Goal: Task Accomplishment & Management: Use online tool/utility

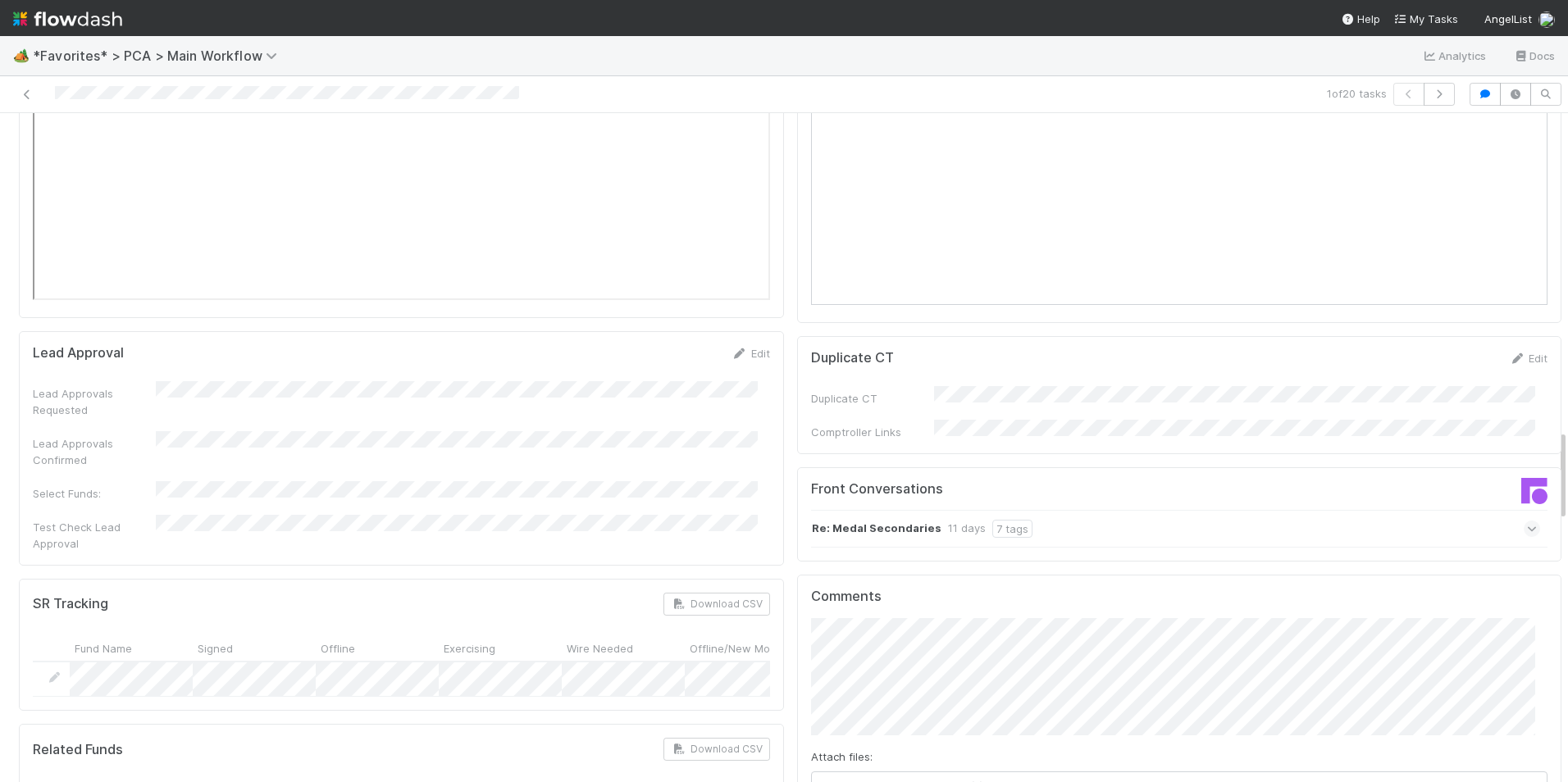
scroll to position [2296, 0]
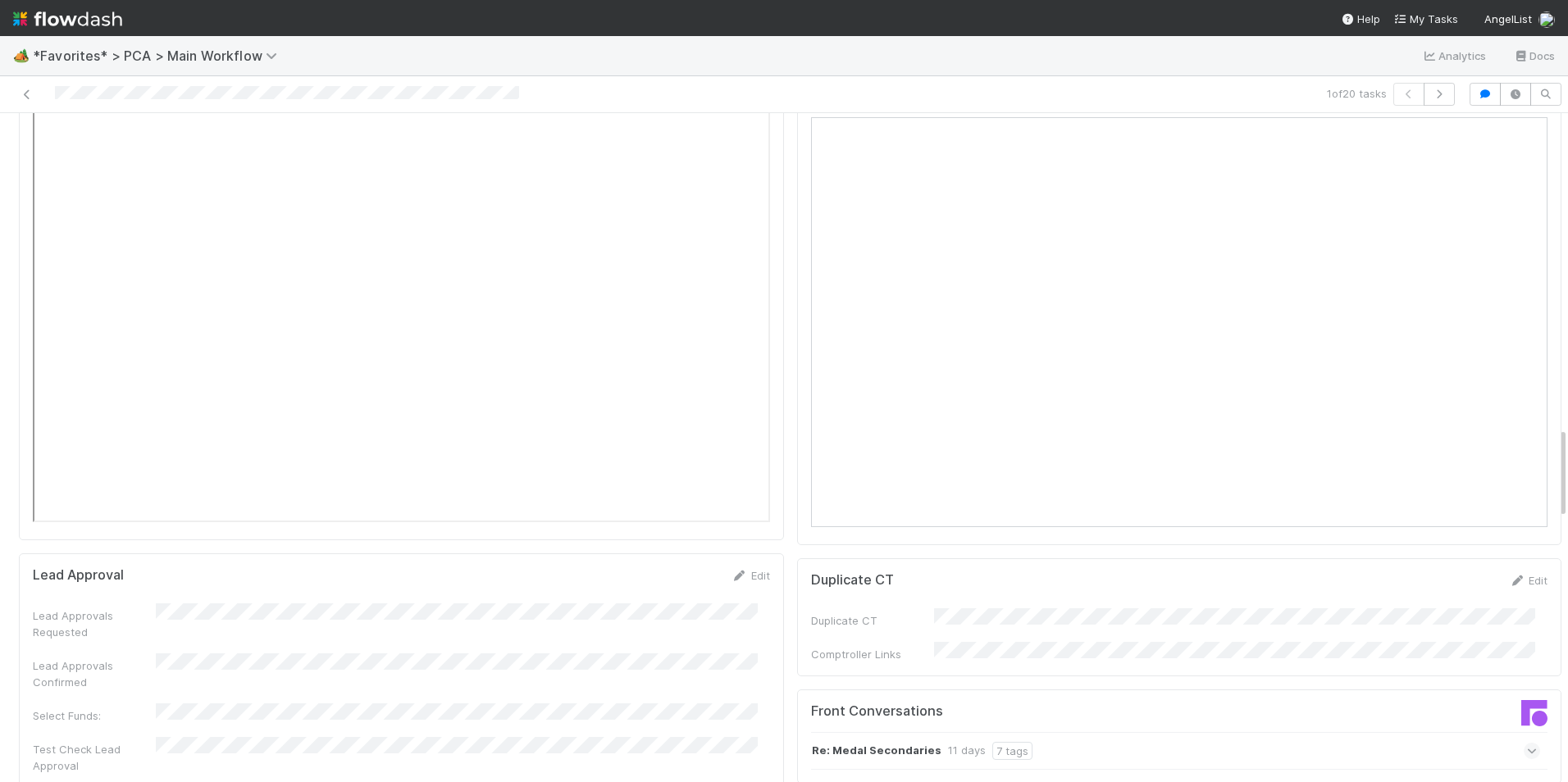
click at [1526, 743] on icon at bounding box center [1532, 751] width 11 height 17
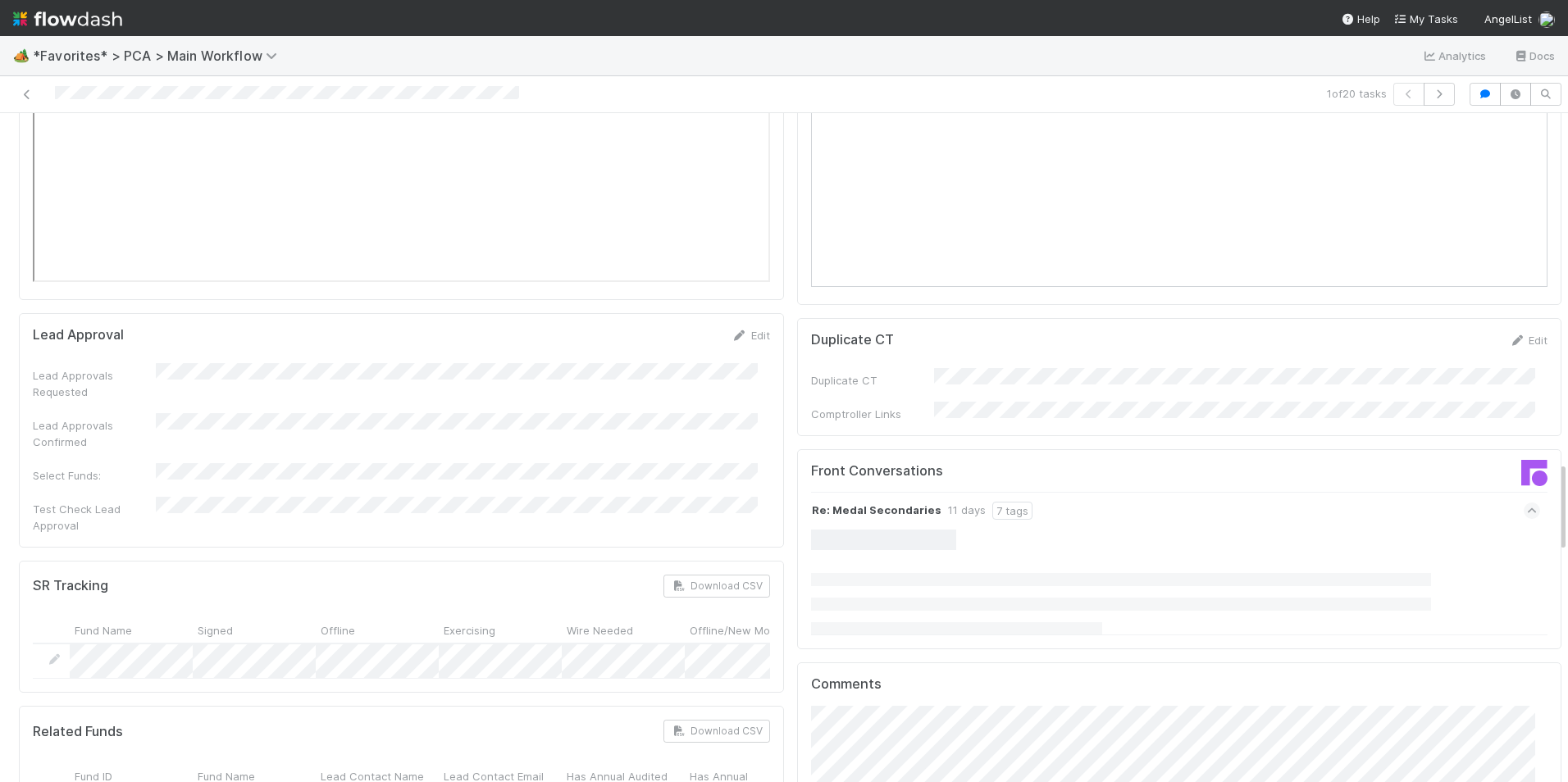
scroll to position [2541, 0]
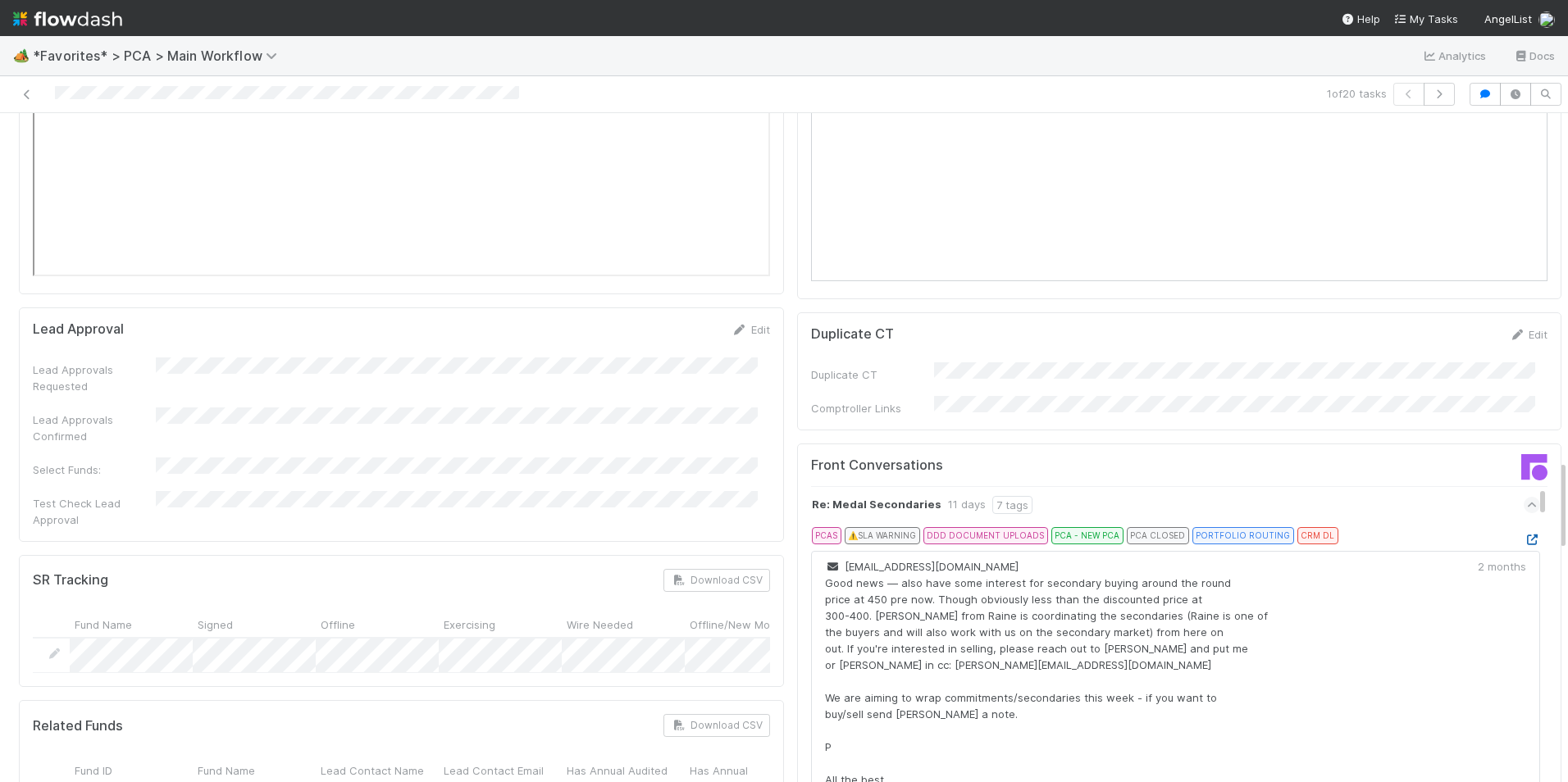
click at [1524, 534] on icon at bounding box center [1532, 540] width 17 height 11
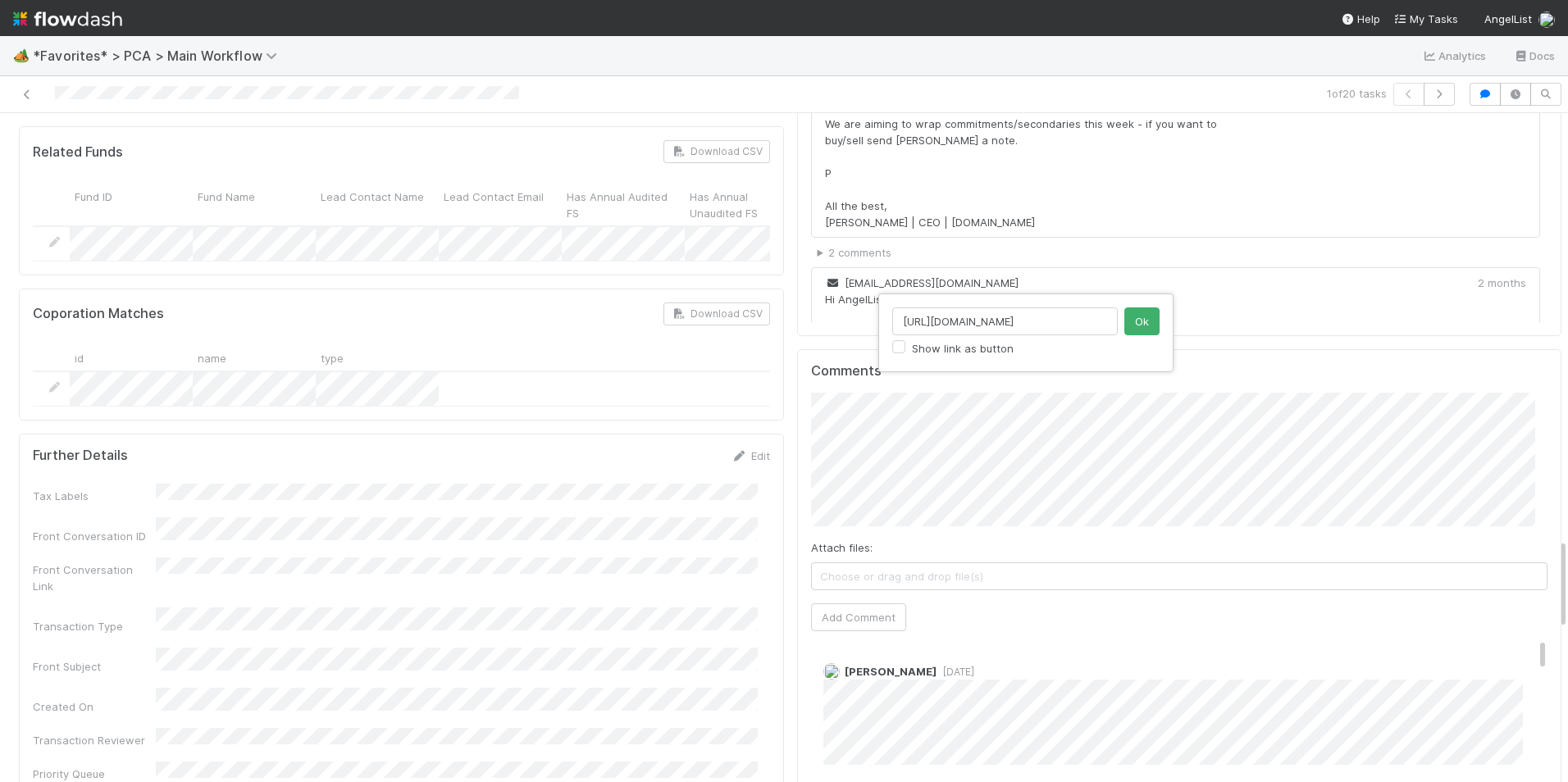
scroll to position [0, 469]
type input "[URL][DOMAIN_NAME]"
click at [1150, 320] on button "Ok" at bounding box center [1141, 321] width 35 height 28
click at [886, 476] on div "Attach files: Choose or drag and drop file(s) Add Comment" at bounding box center [1179, 512] width 737 height 239
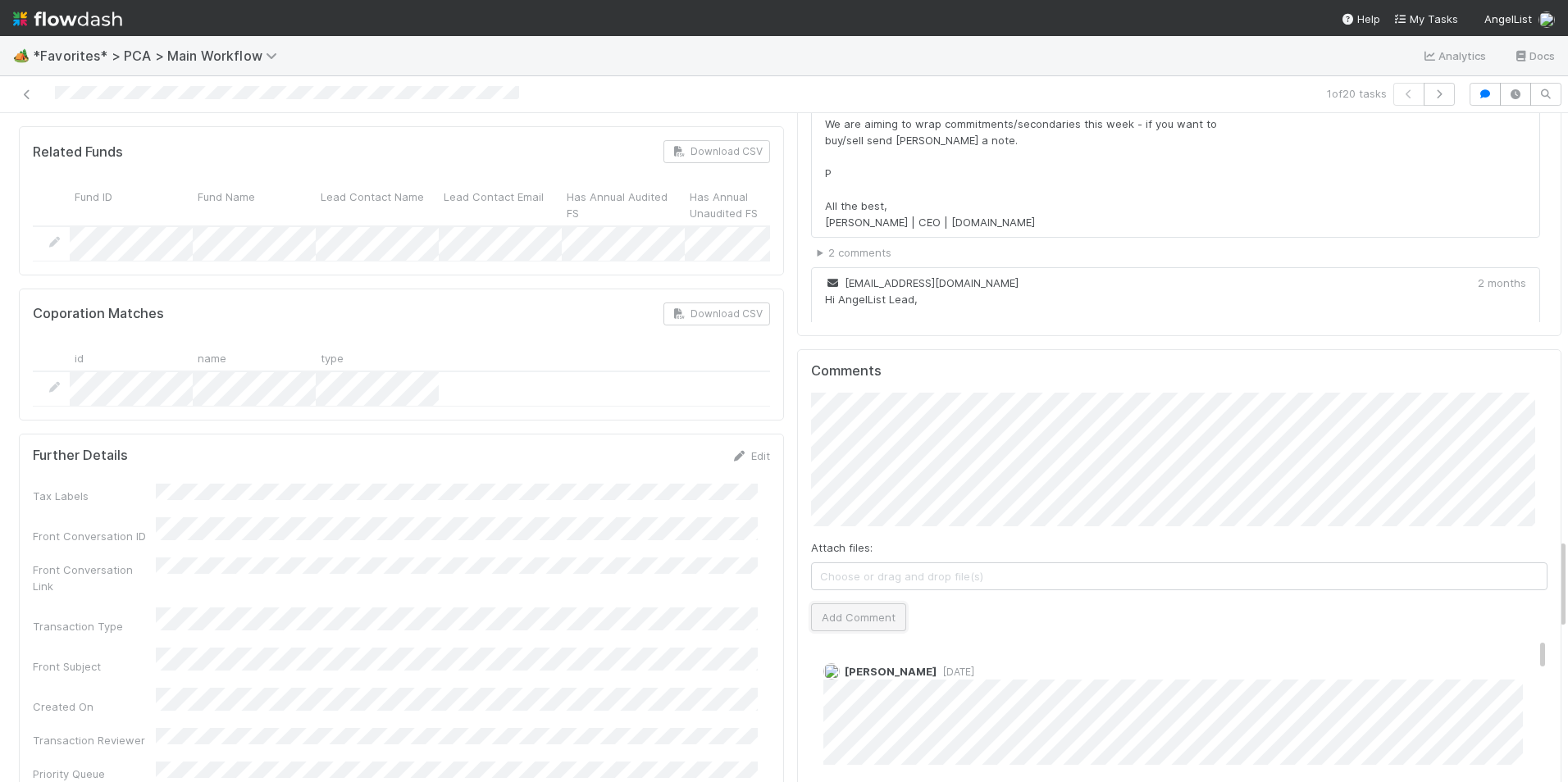
click at [877, 603] on button "Add Comment" at bounding box center [857, 617] width 95 height 28
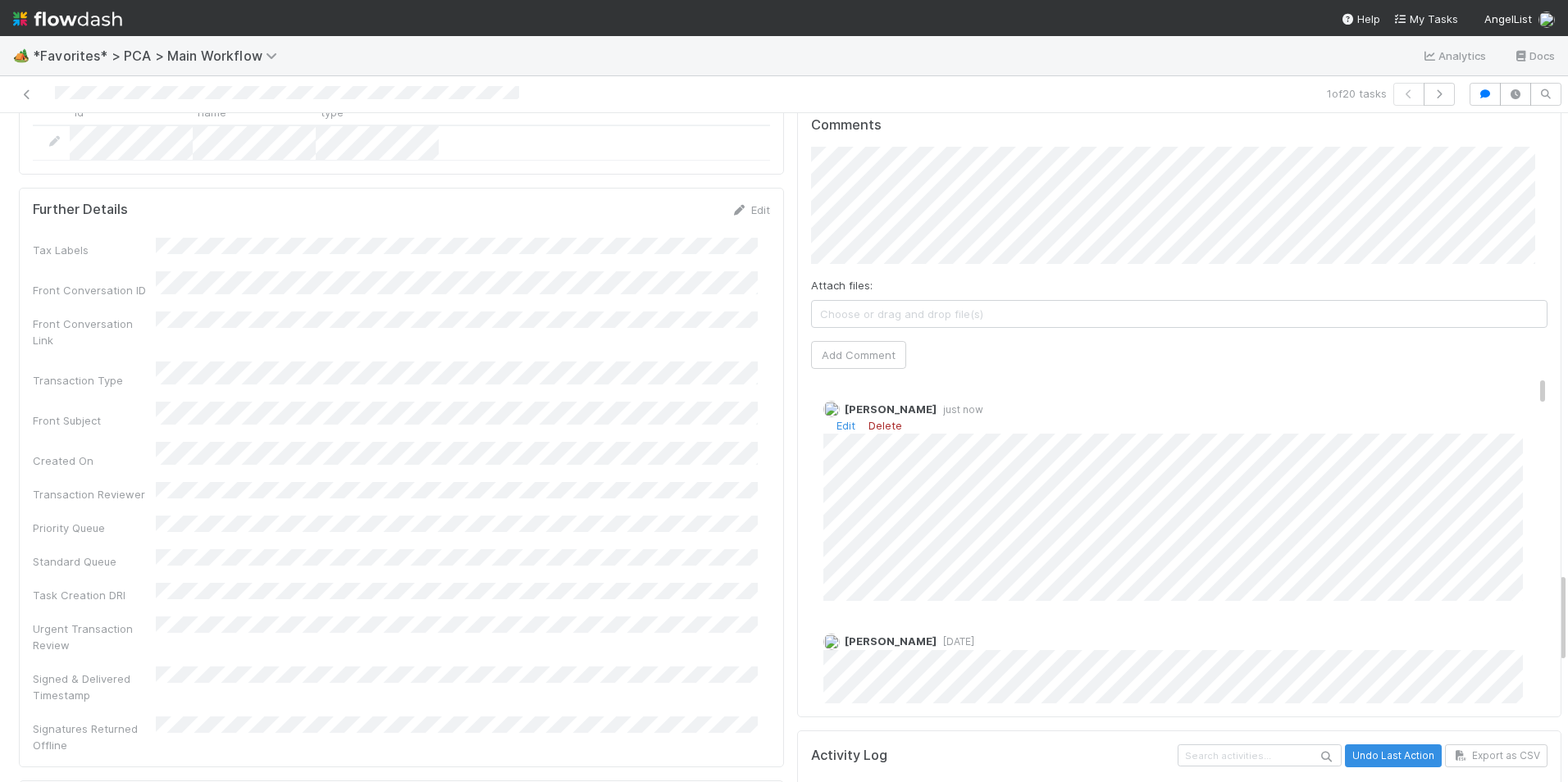
click at [868, 418] on link "Delete" at bounding box center [885, 425] width 34 height 13
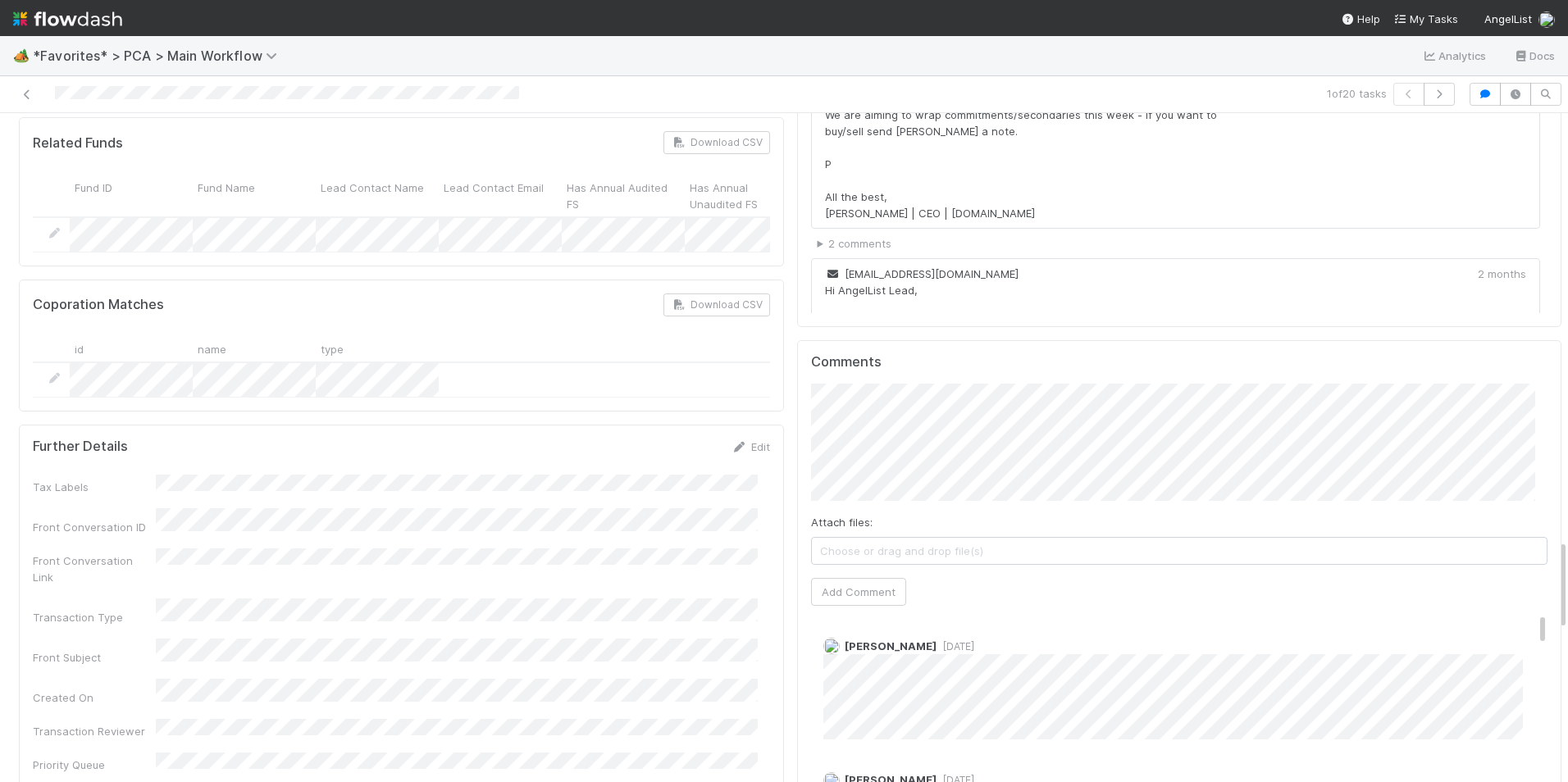
scroll to position [3115, 0]
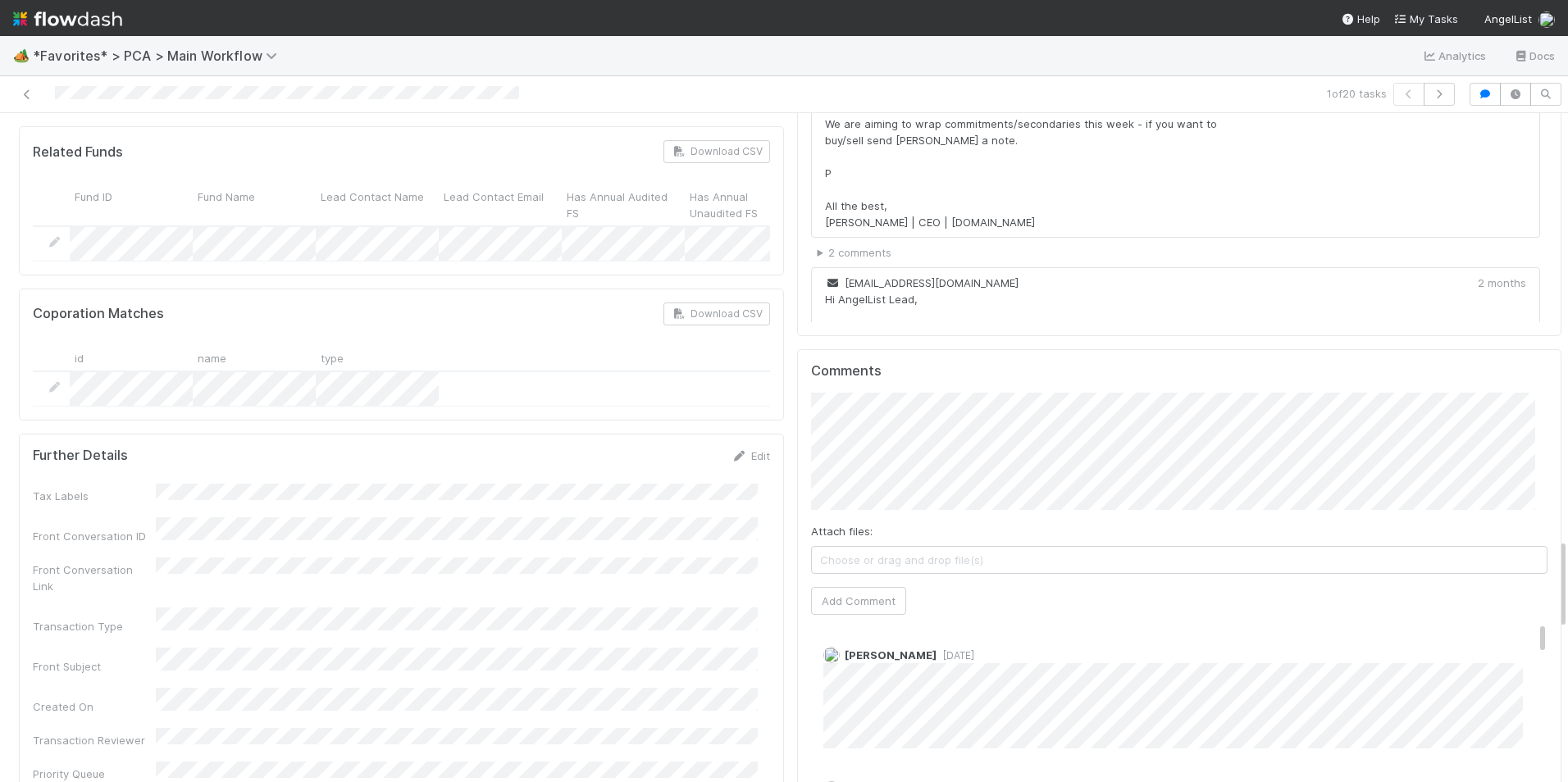
click at [797, 349] on div "Comments Attach files: Choose or drag and drop file(s) Add Comment [PERSON_NAME…" at bounding box center [1180, 656] width 765 height 614
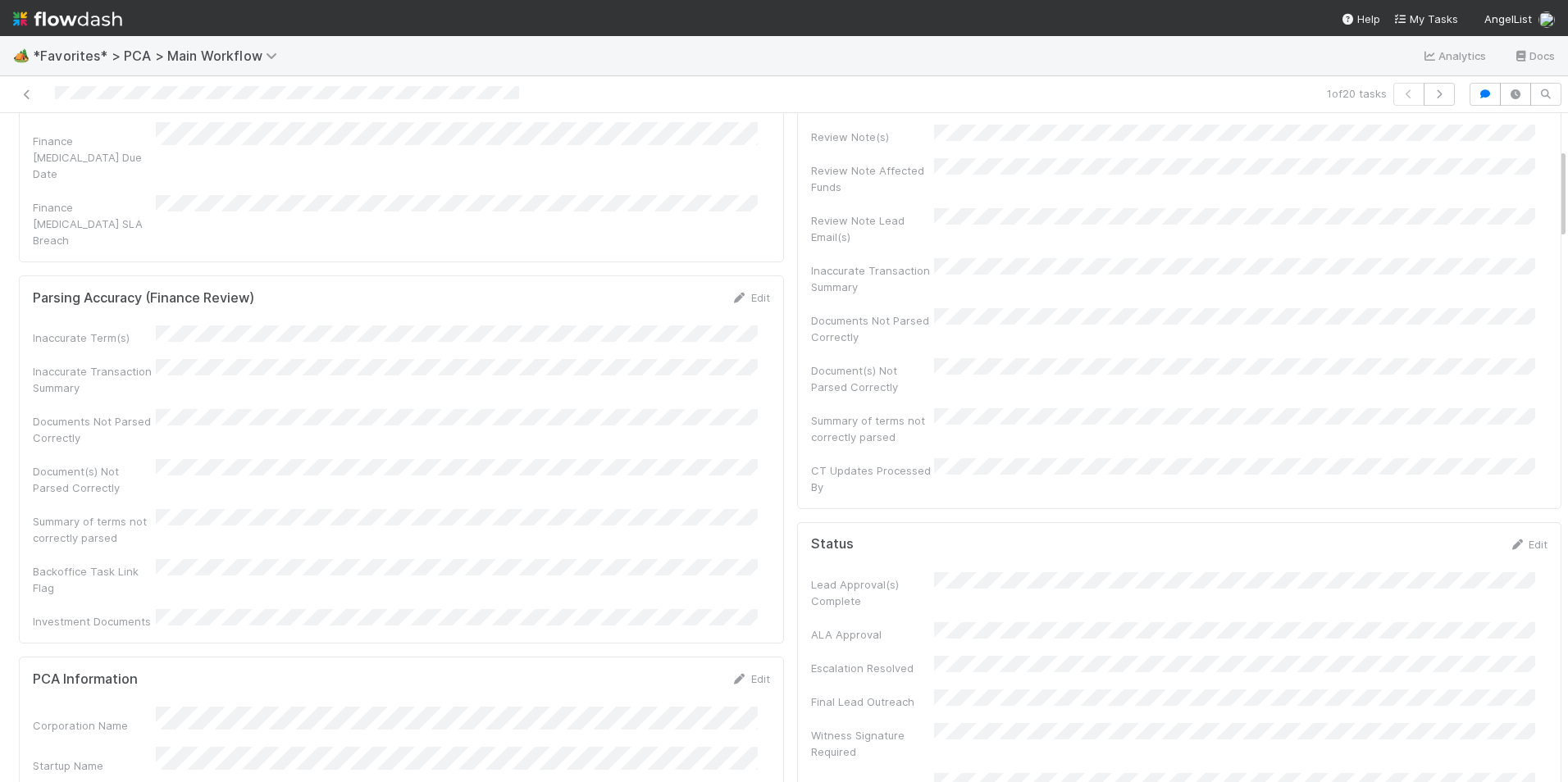
scroll to position [0, 0]
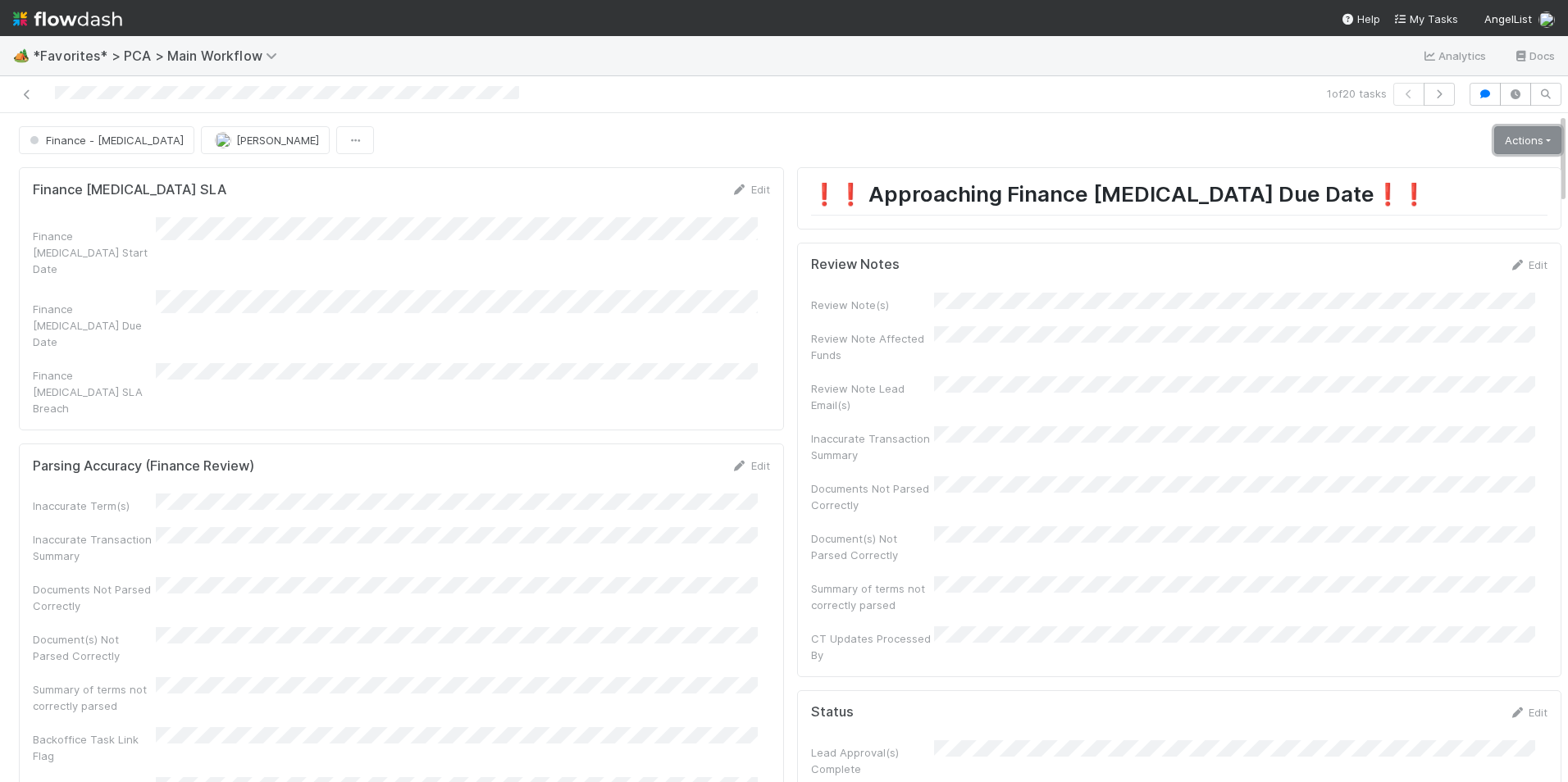
click at [1494, 152] on link "Actions" at bounding box center [1527, 141] width 67 height 28
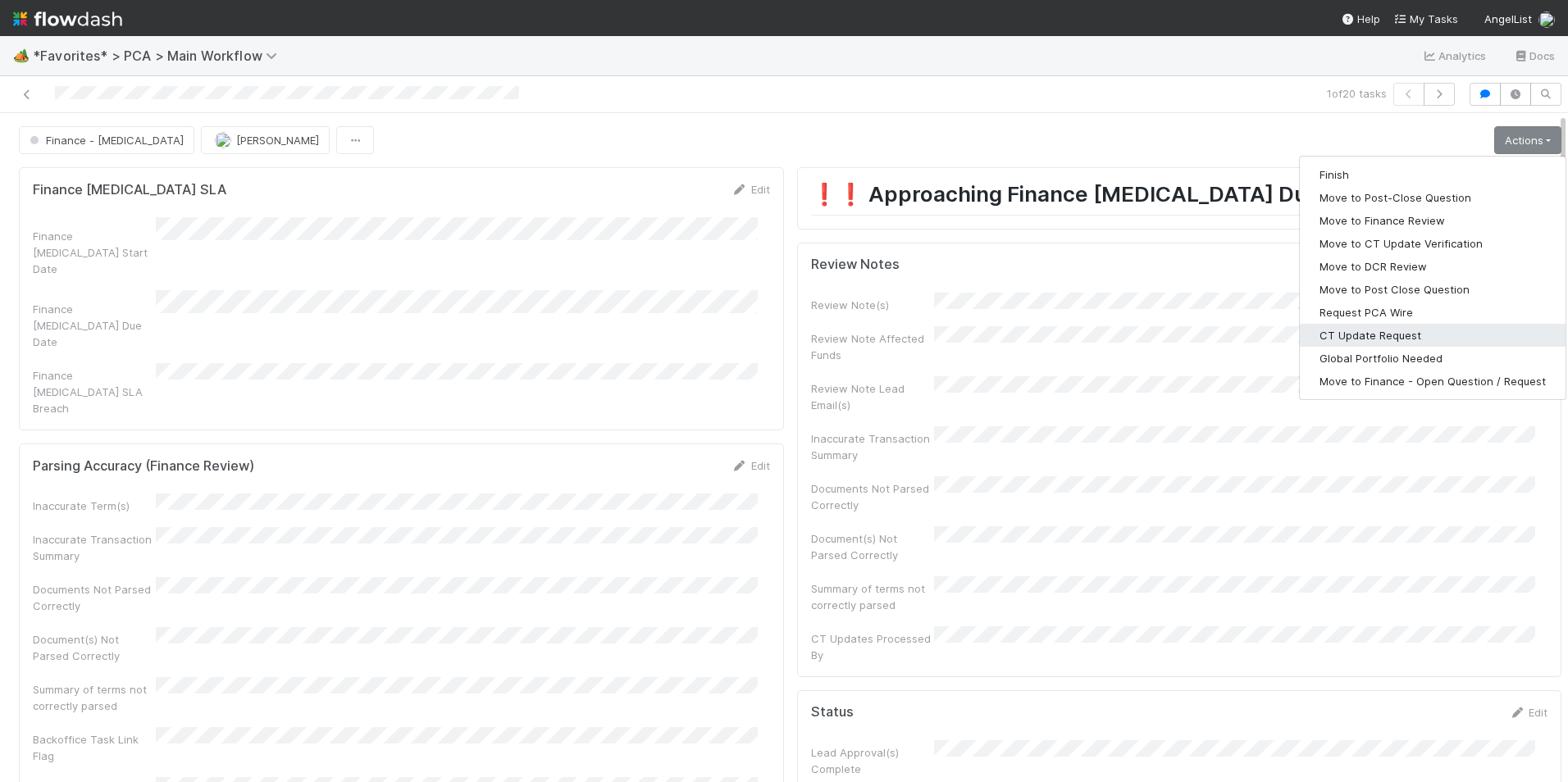
click at [1395, 335] on button "CT Update Request" at bounding box center [1433, 335] width 265 height 23
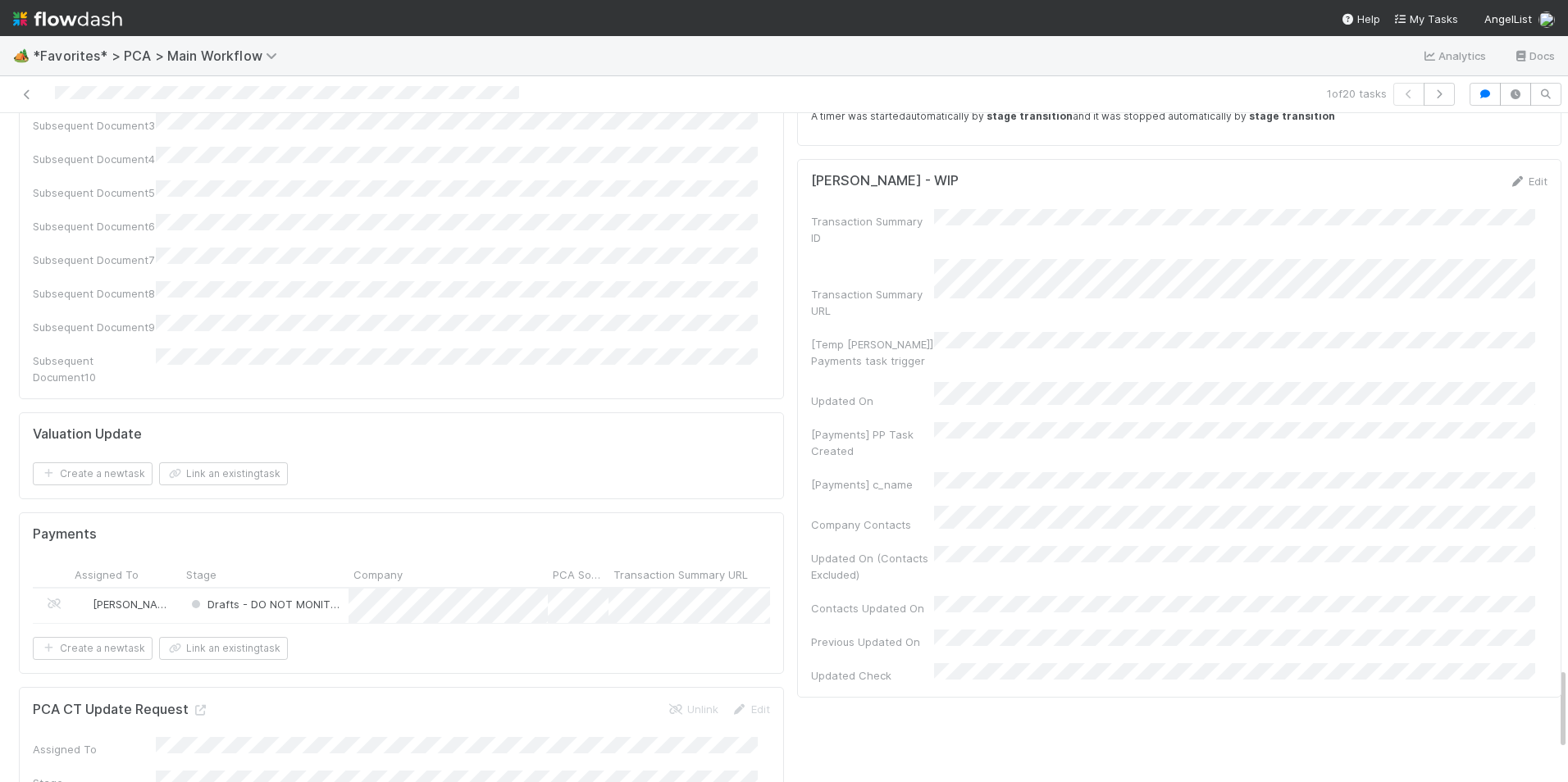
scroll to position [4508, 0]
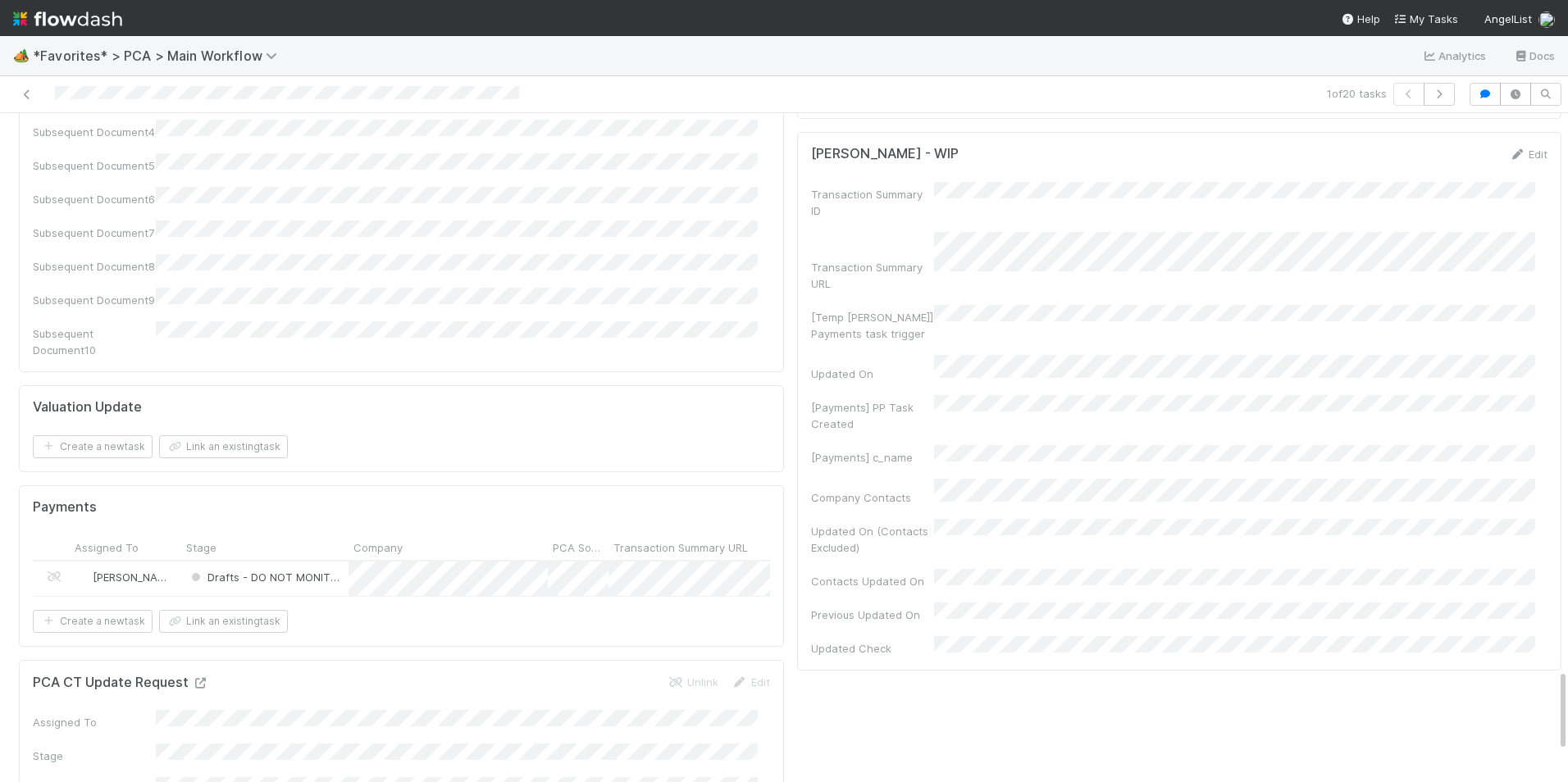
click at [199, 678] on icon at bounding box center [200, 683] width 17 height 11
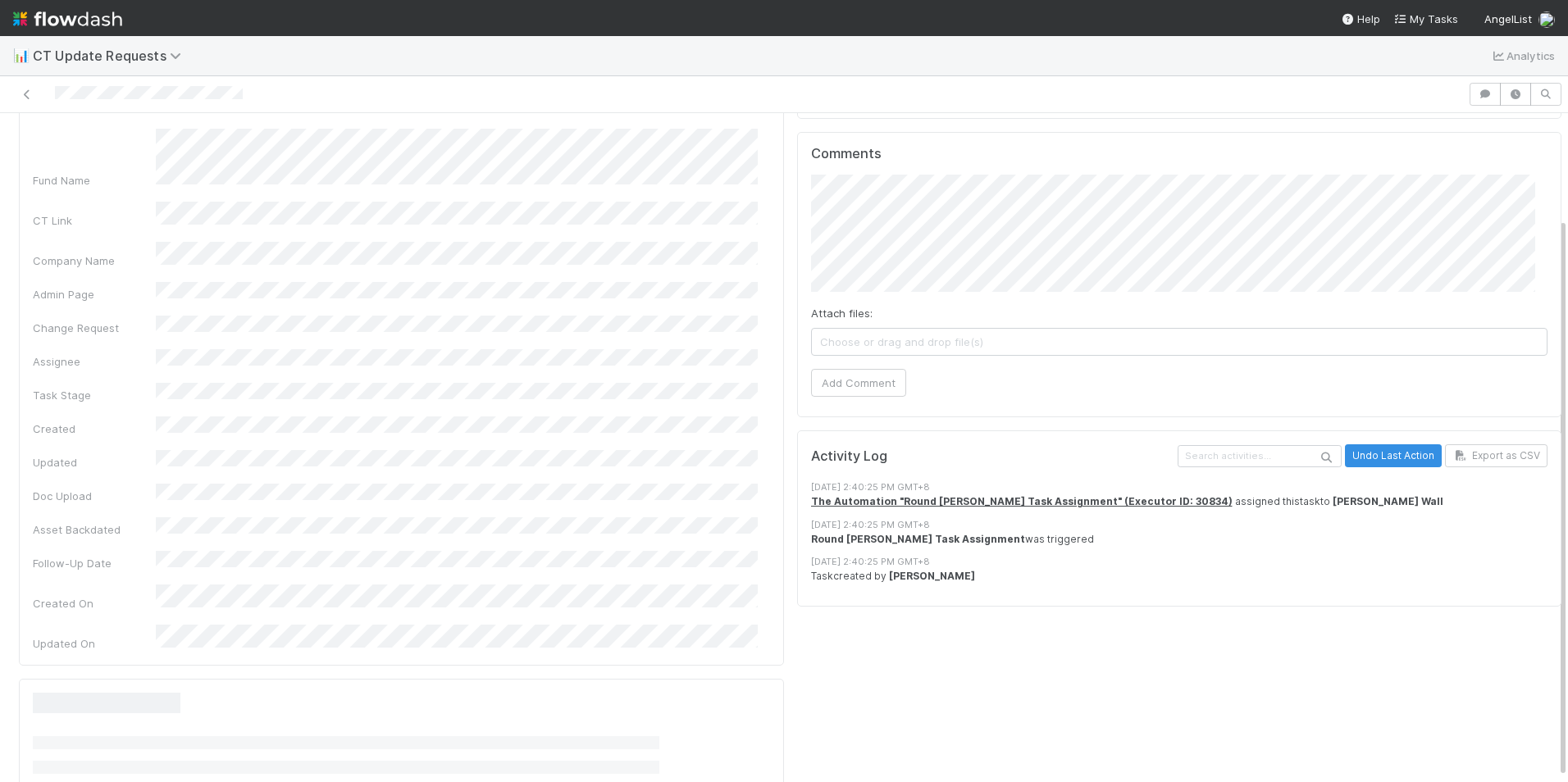
scroll to position [130, 0]
click at [1007, 341] on span "Choose or drag and drop file(s)" at bounding box center [1179, 341] width 735 height 27
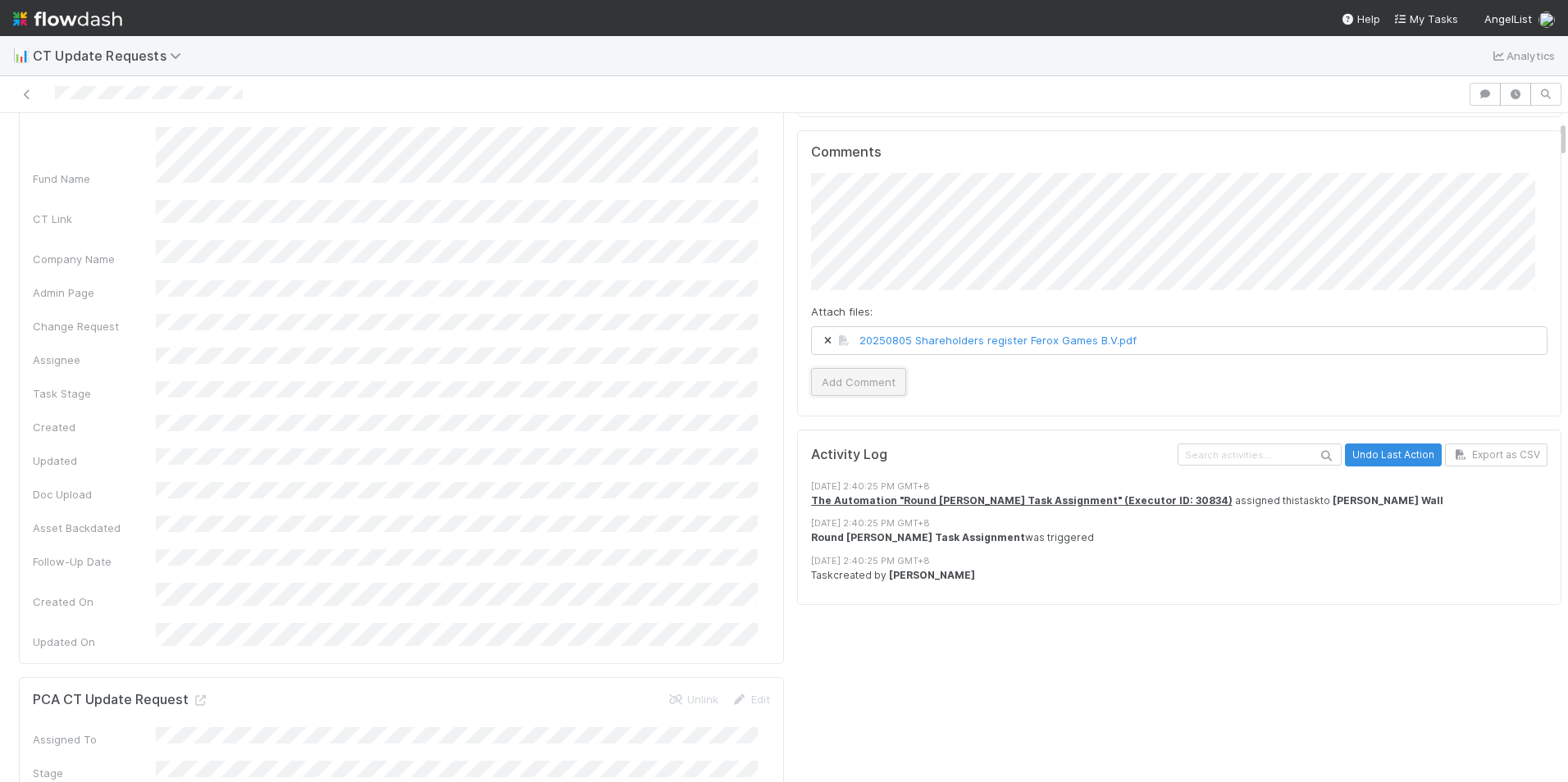
click at [857, 383] on button "Add Comment" at bounding box center [857, 382] width 95 height 28
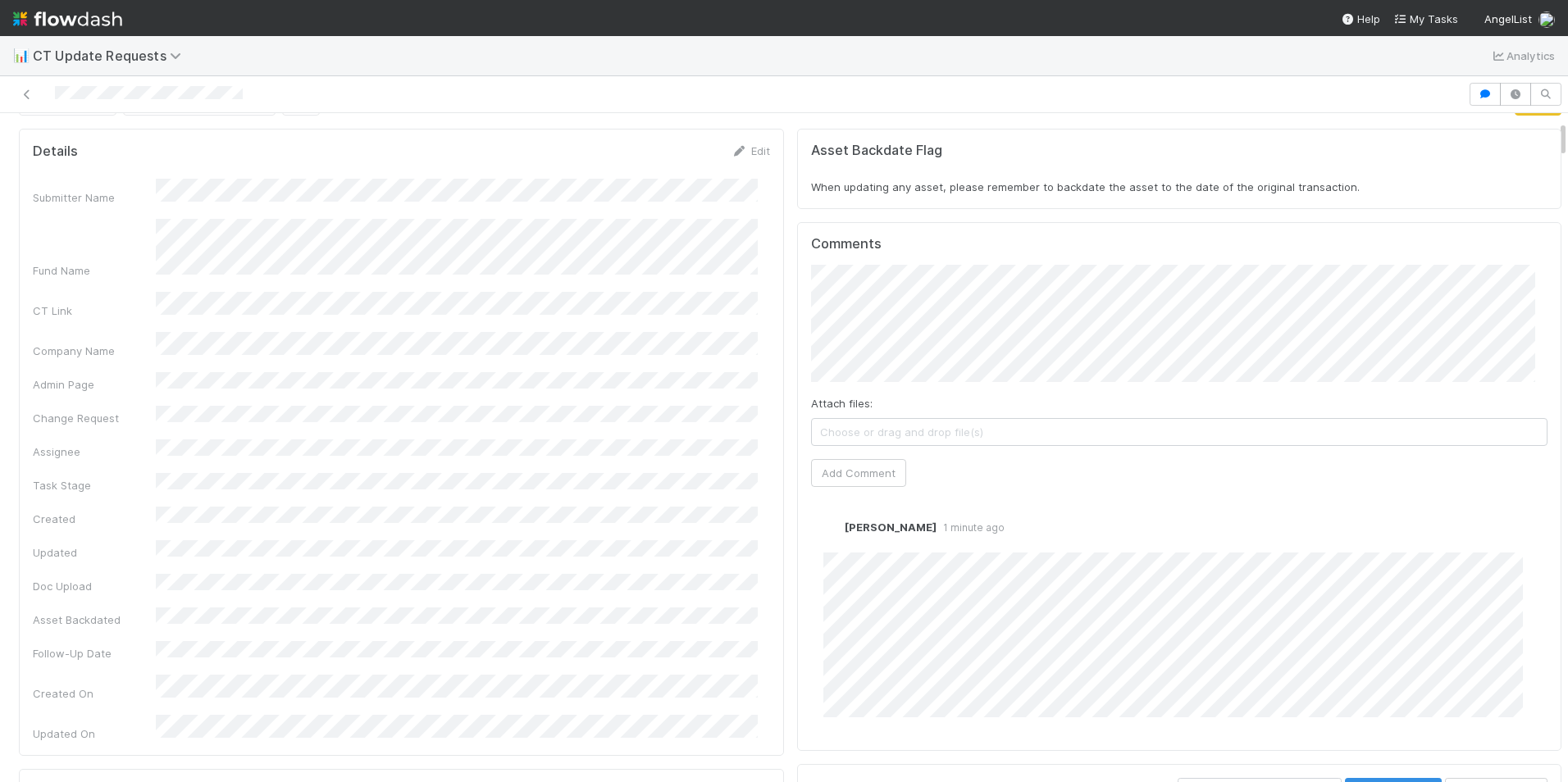
scroll to position [0, 0]
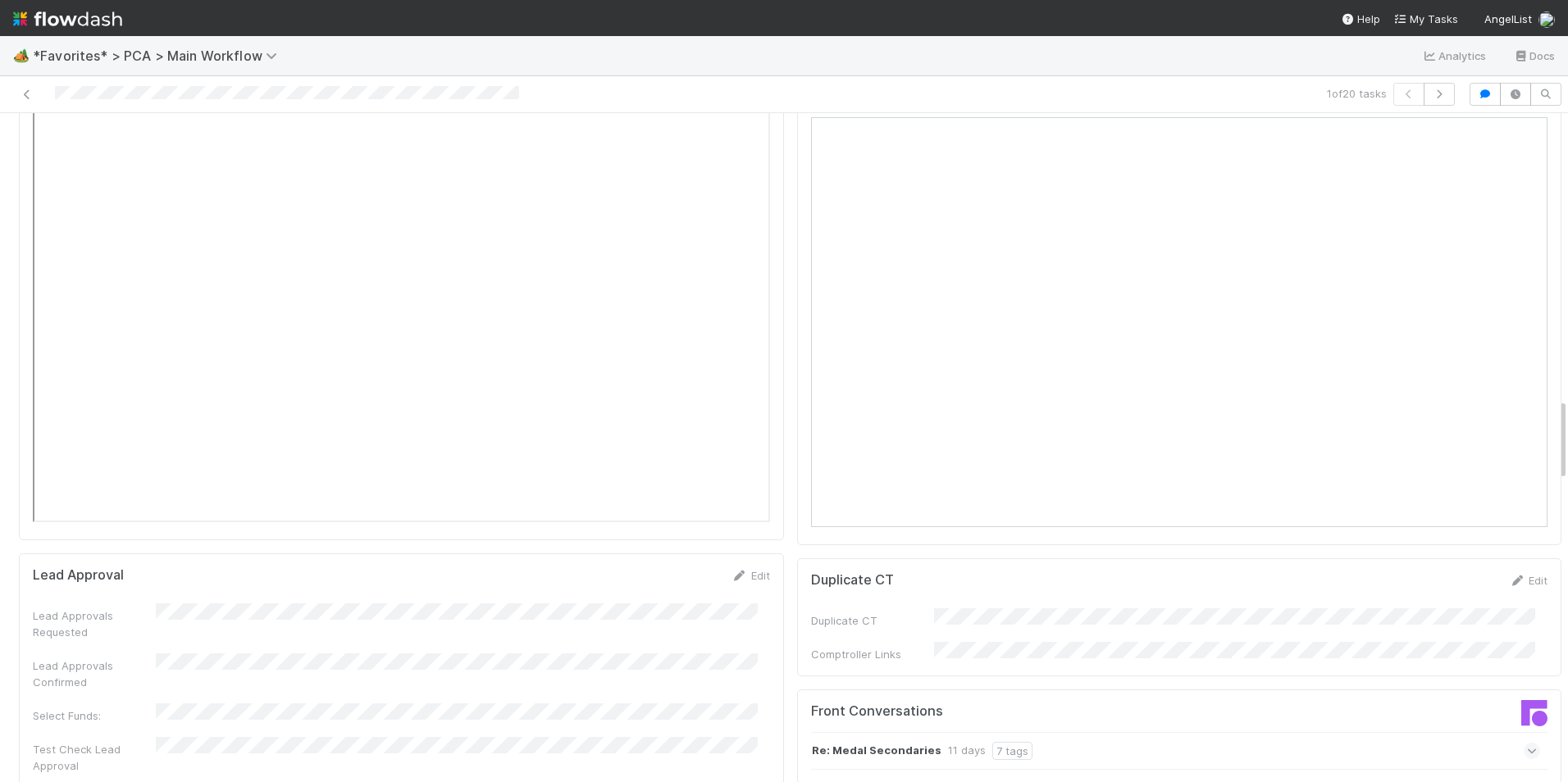
scroll to position [2705, 0]
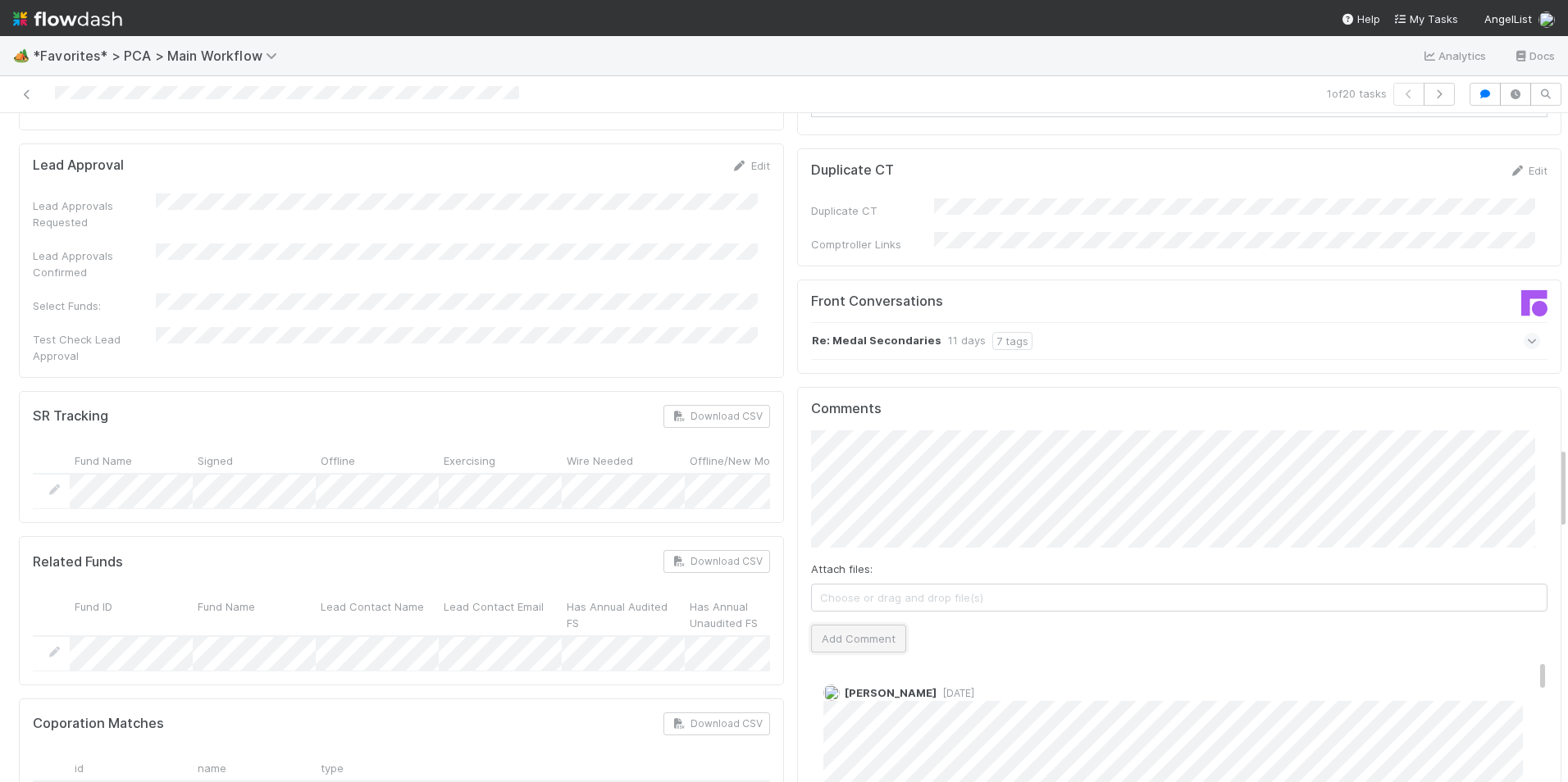
click at [861, 625] on button "Add Comment" at bounding box center [857, 639] width 95 height 28
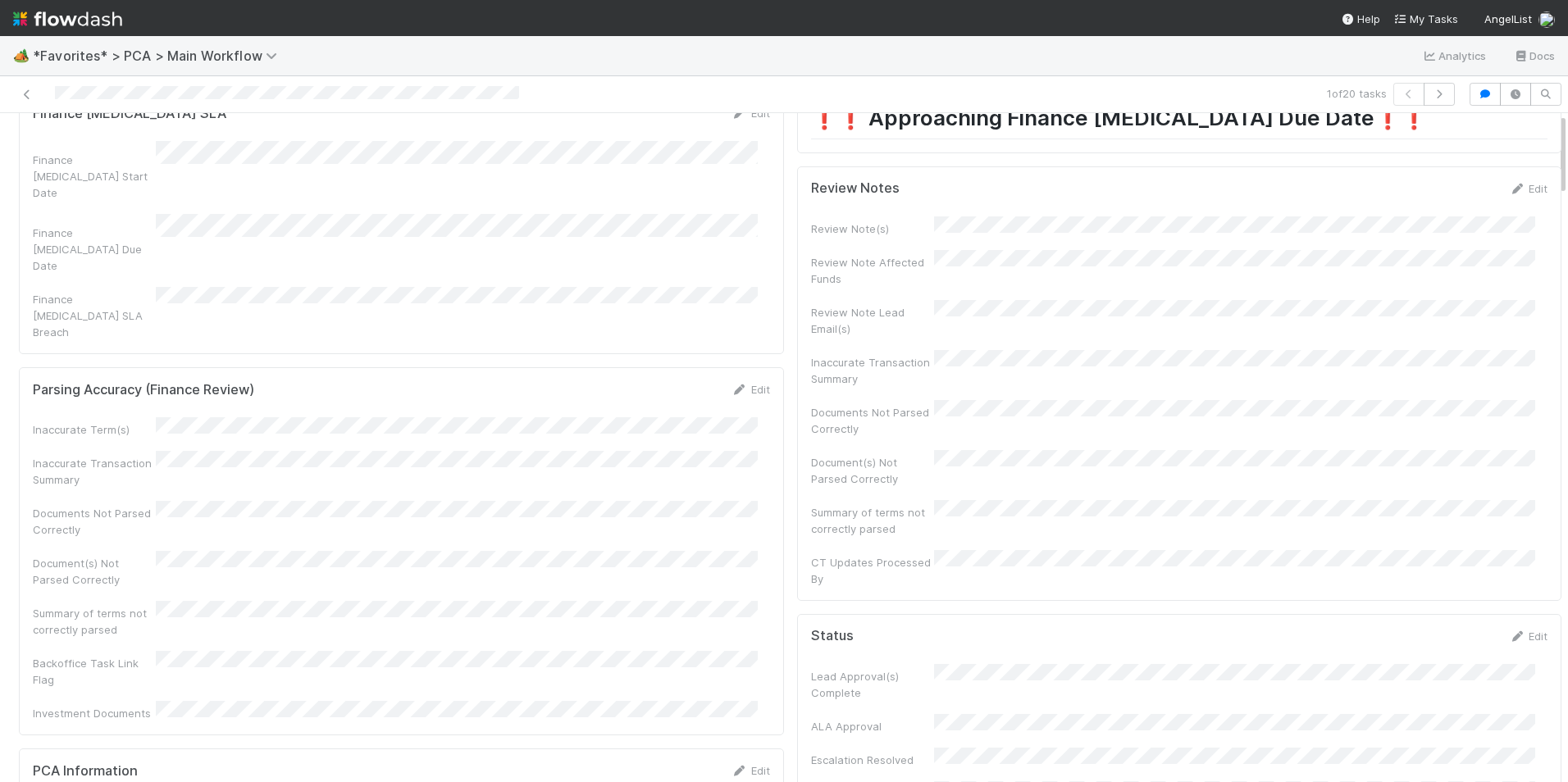
scroll to position [0, 0]
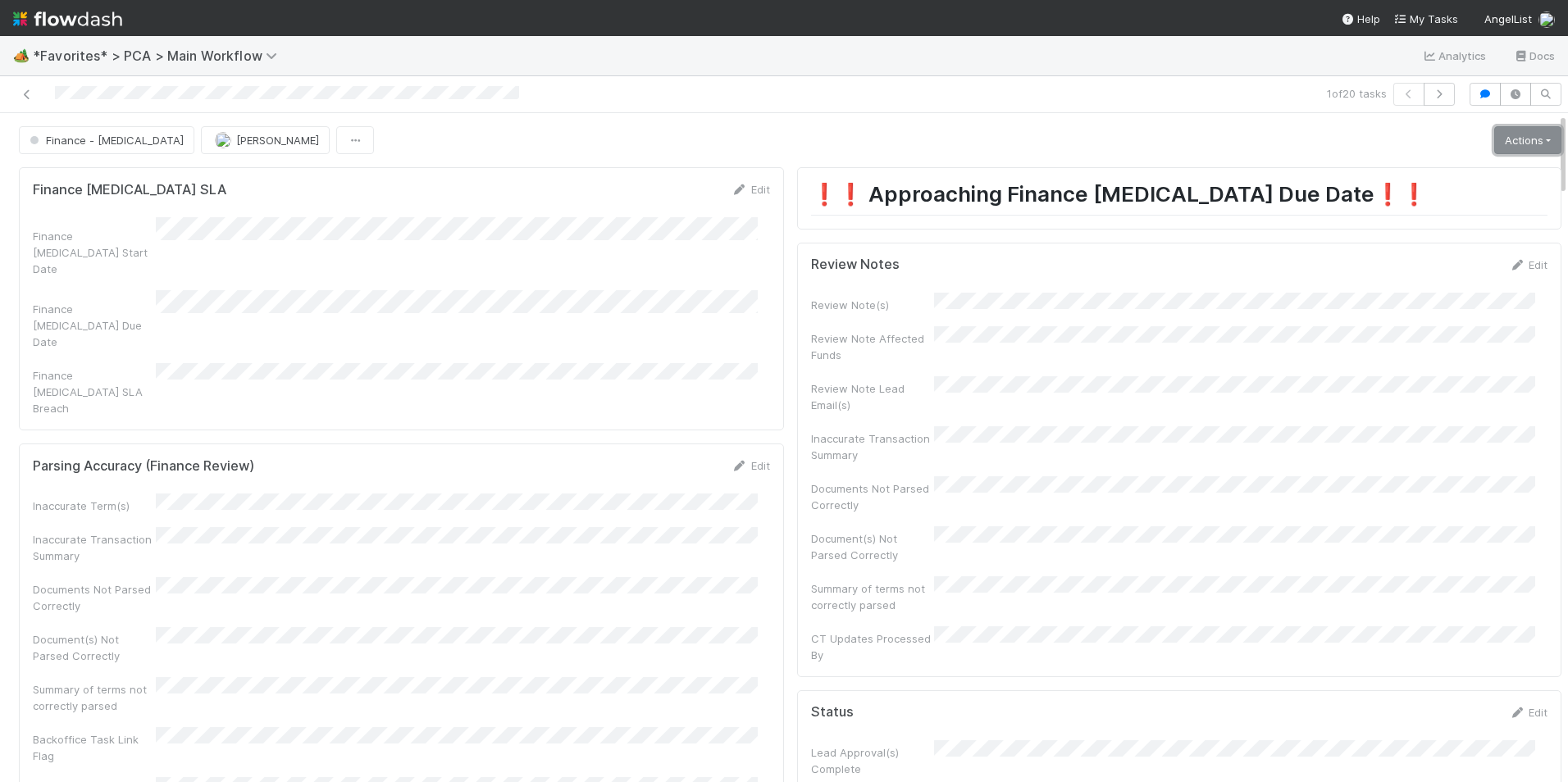
click at [1509, 142] on link "Actions" at bounding box center [1527, 141] width 67 height 28
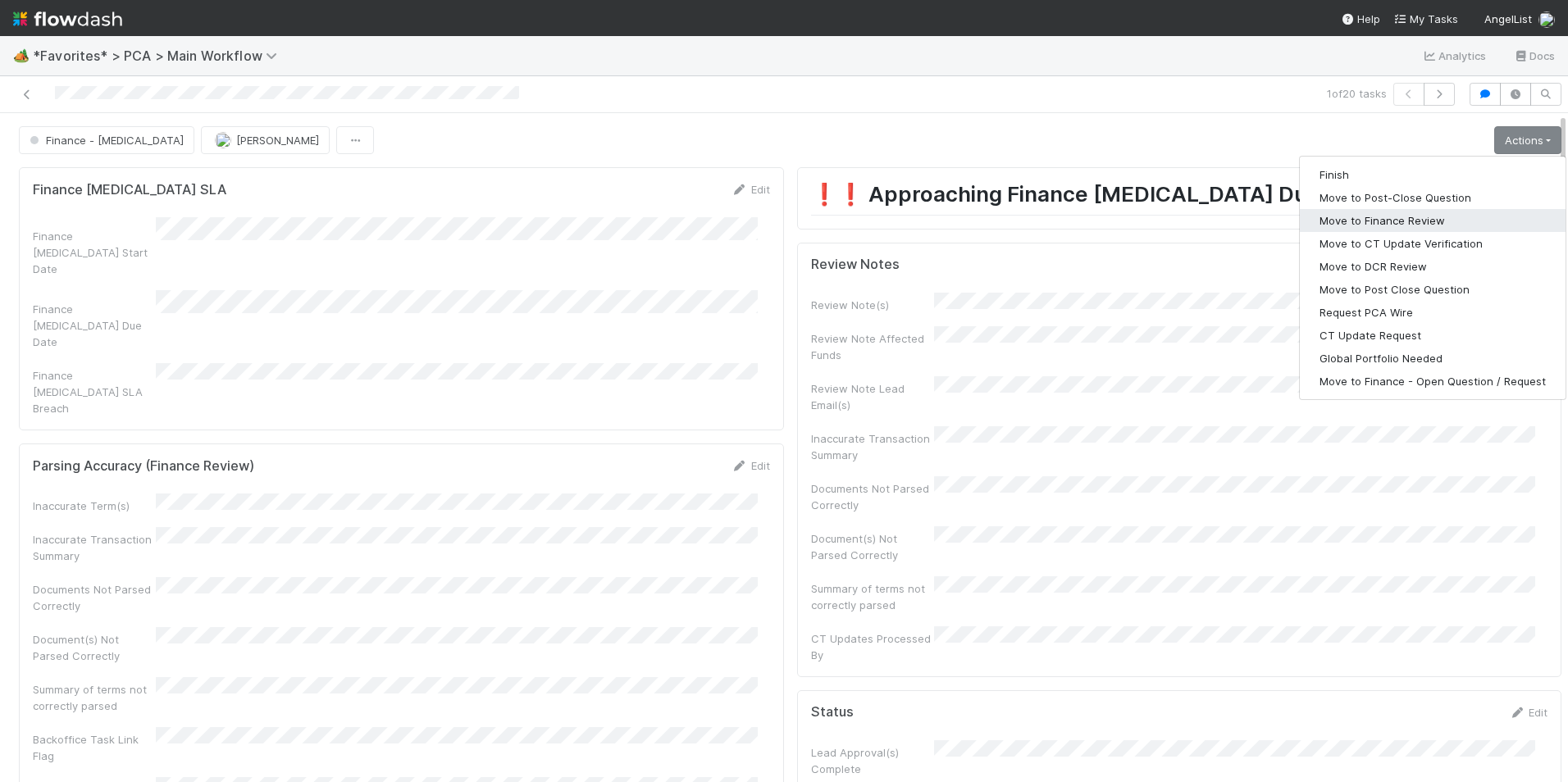
click at [1430, 226] on button "Move to Finance Review" at bounding box center [1433, 220] width 265 height 23
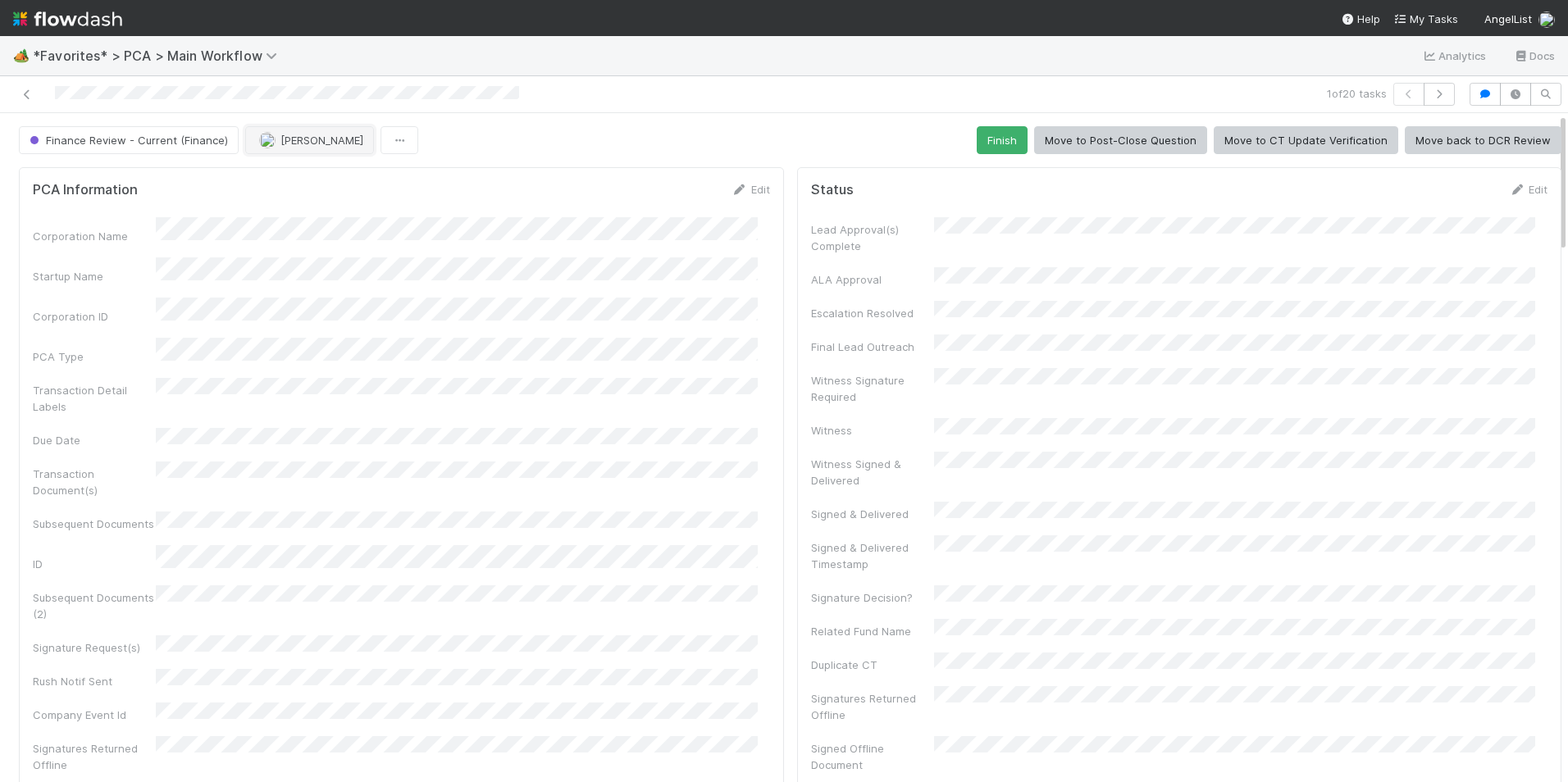
click at [281, 141] on span "[PERSON_NAME]" at bounding box center [322, 140] width 83 height 13
click at [389, 184] on div "[PERSON_NAME]" at bounding box center [350, 180] width 231 height 29
click at [27, 94] on icon at bounding box center [27, 95] width 17 height 11
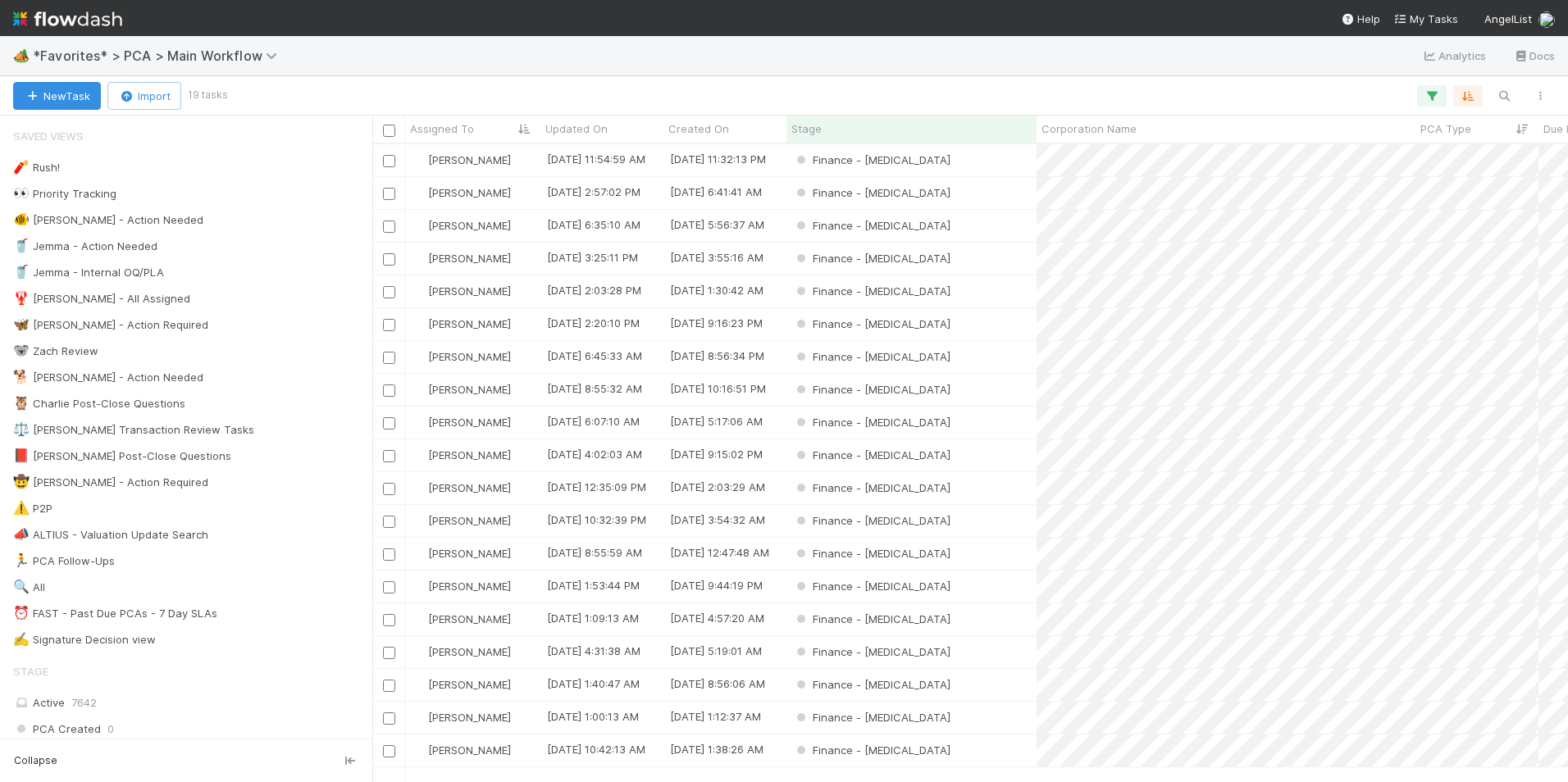
scroll to position [625, 1183]
click at [977, 686] on div "Finance - [MEDICAL_DATA]" at bounding box center [911, 685] width 250 height 32
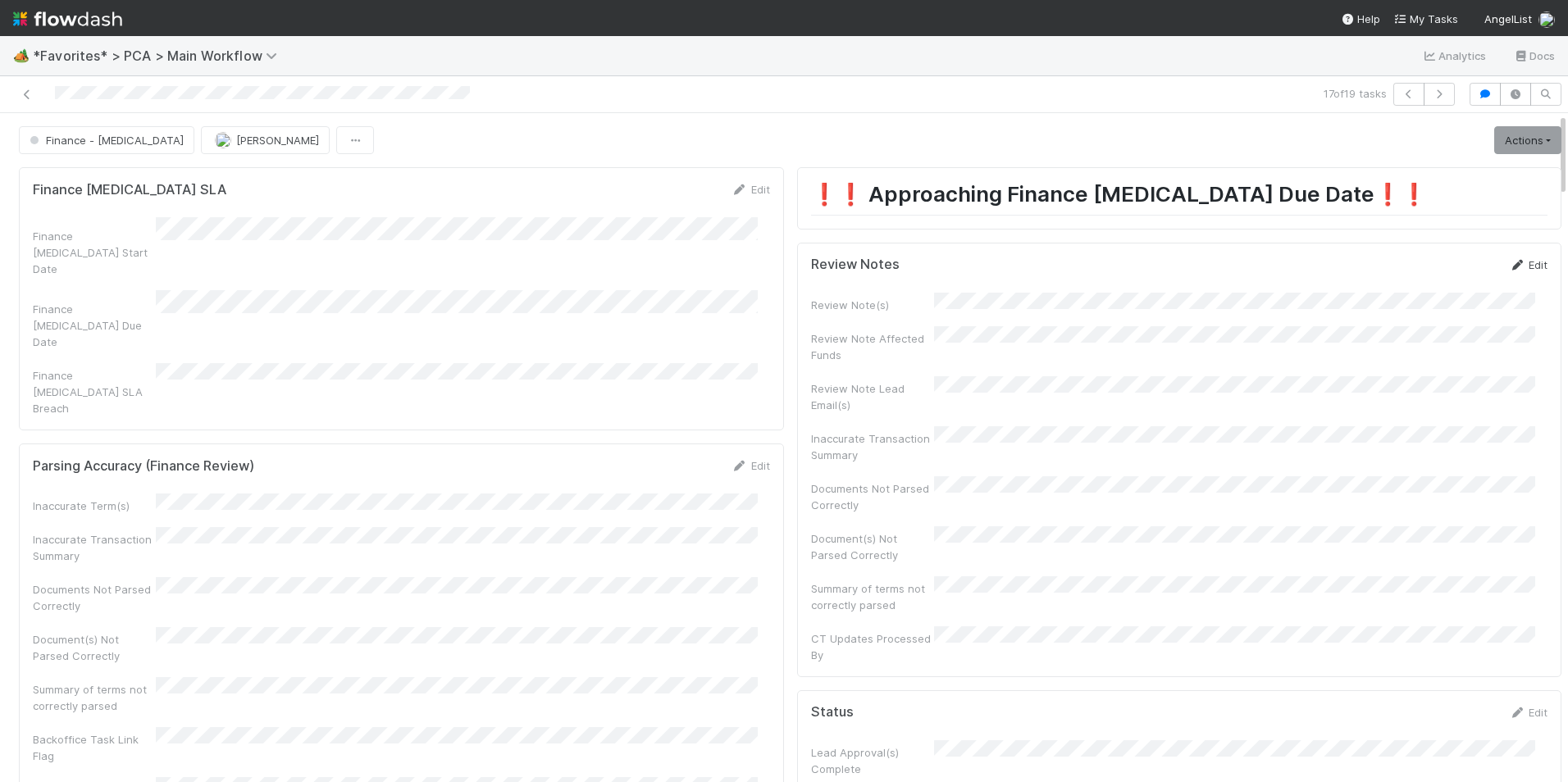
click at [1517, 263] on link "Edit" at bounding box center [1528, 264] width 39 height 13
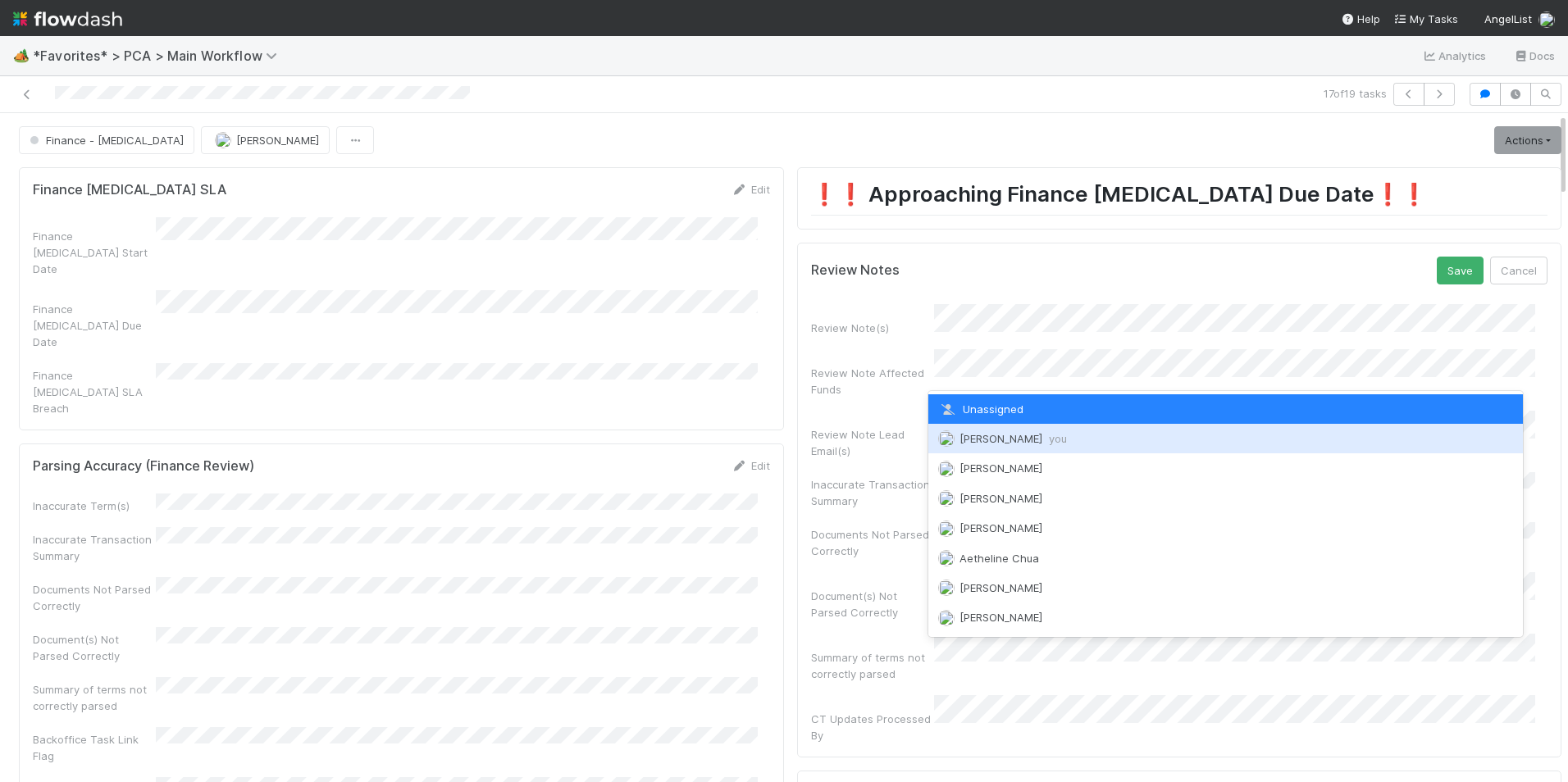
click at [1011, 445] on div "[PERSON_NAME] you" at bounding box center [1226, 438] width 596 height 29
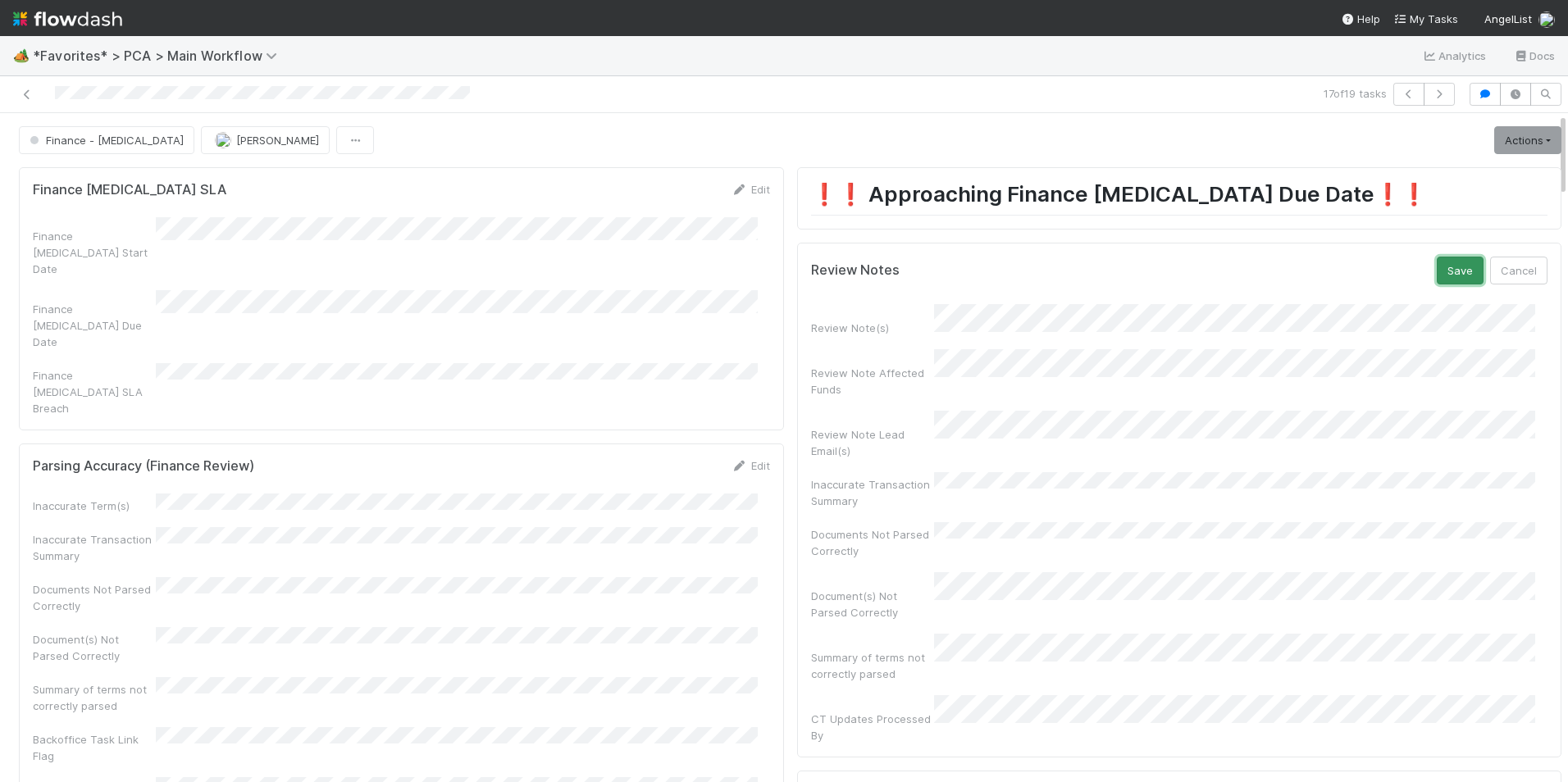
click at [1436, 279] on button "Save" at bounding box center [1459, 271] width 47 height 28
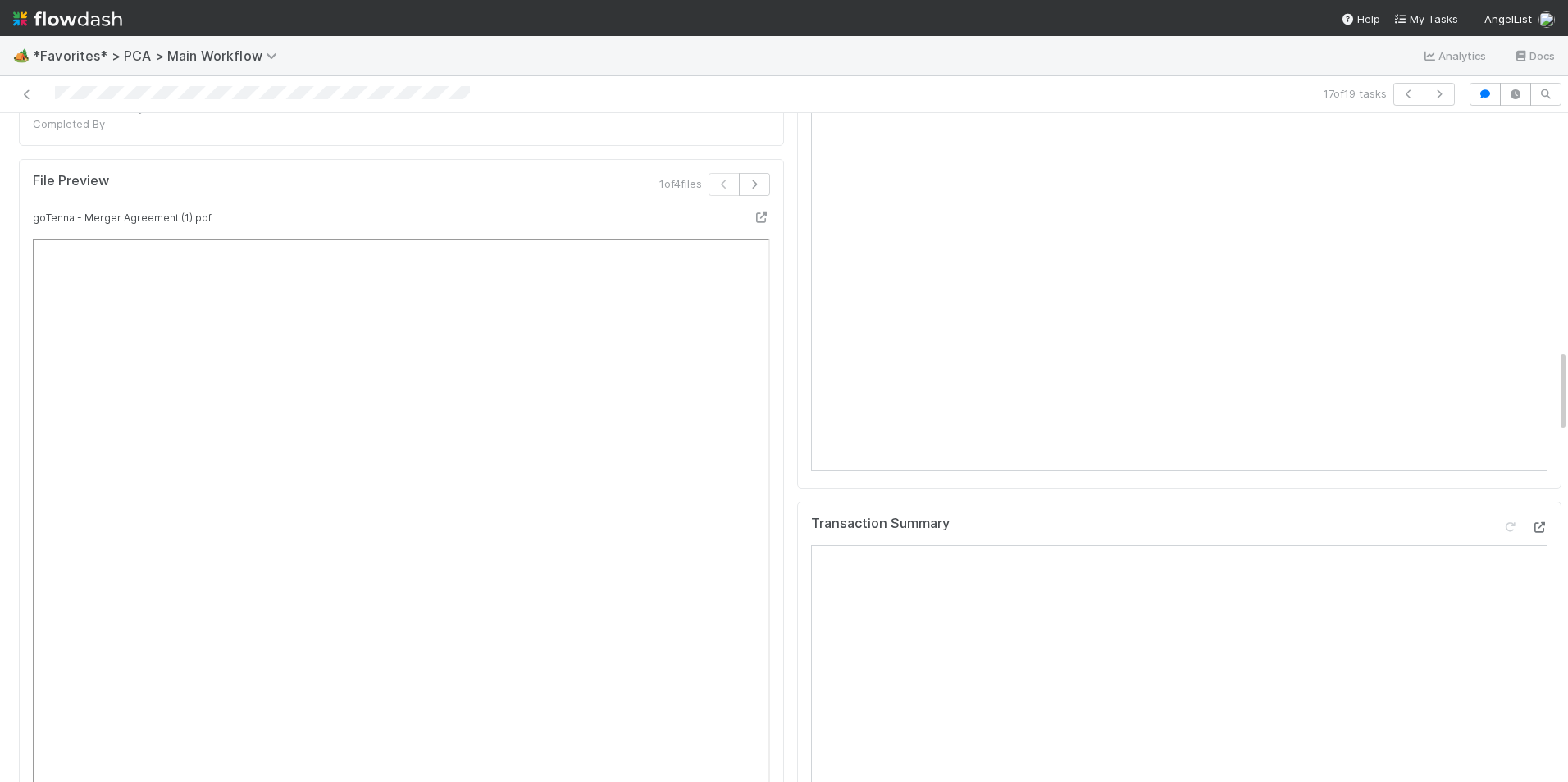
scroll to position [1885, 0]
click at [1531, 524] on icon at bounding box center [1539, 529] width 17 height 11
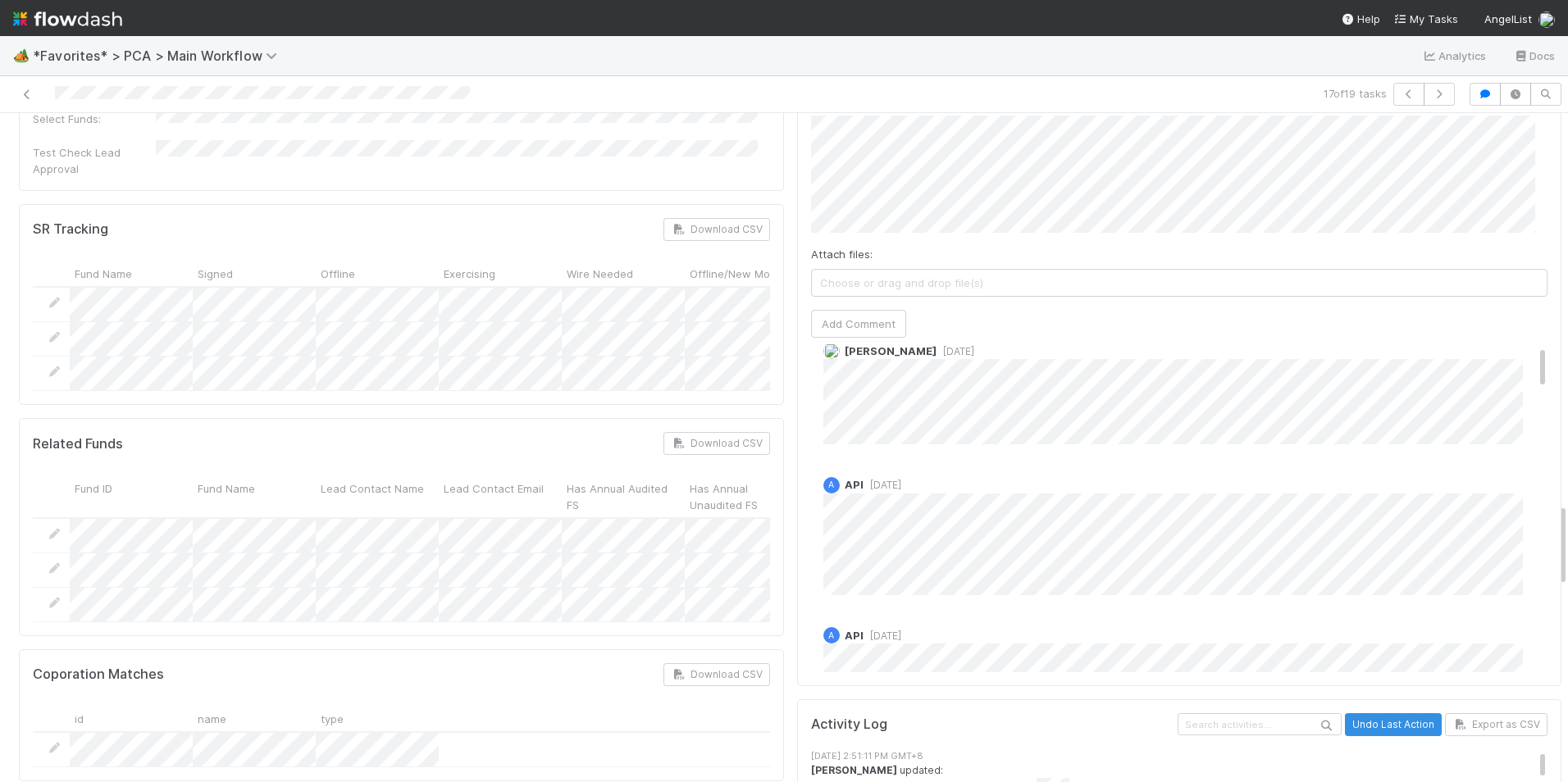
scroll to position [0, 0]
